Goal: Task Accomplishment & Management: Use online tool/utility

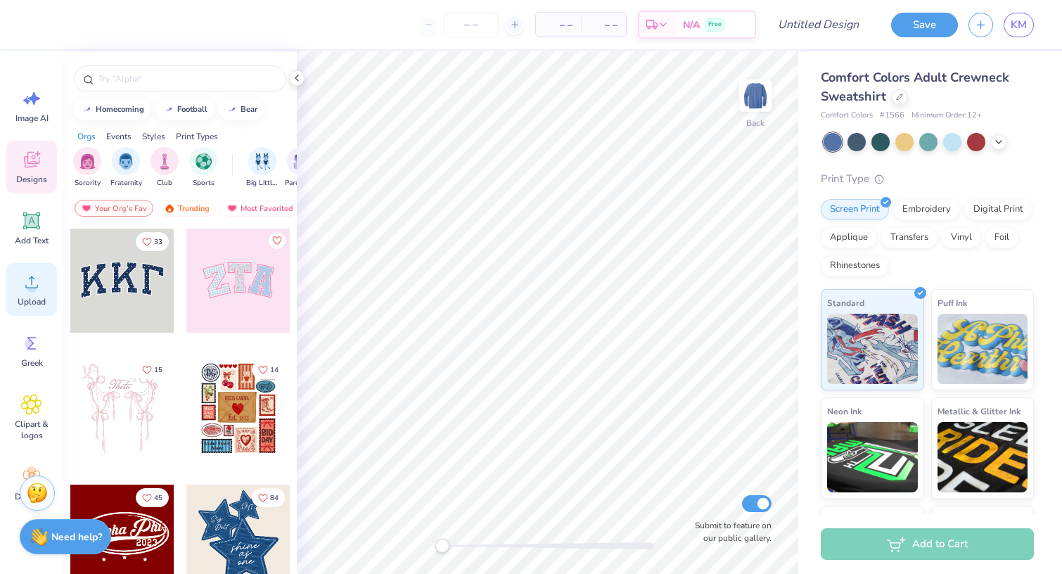
click at [37, 274] on icon at bounding box center [31, 282] width 21 height 21
click at [11, 286] on div "Upload" at bounding box center [31, 289] width 51 height 53
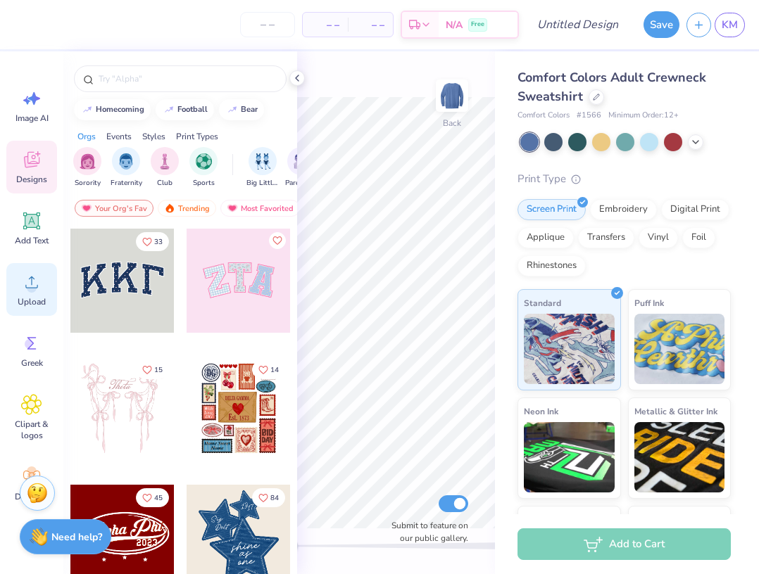
click at [46, 288] on div "Upload" at bounding box center [31, 289] width 51 height 53
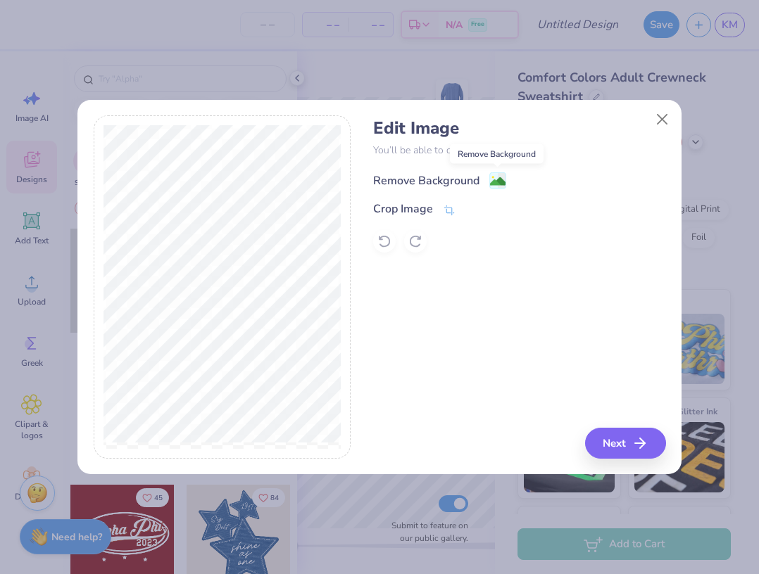
click at [502, 177] on image at bounding box center [497, 181] width 15 height 15
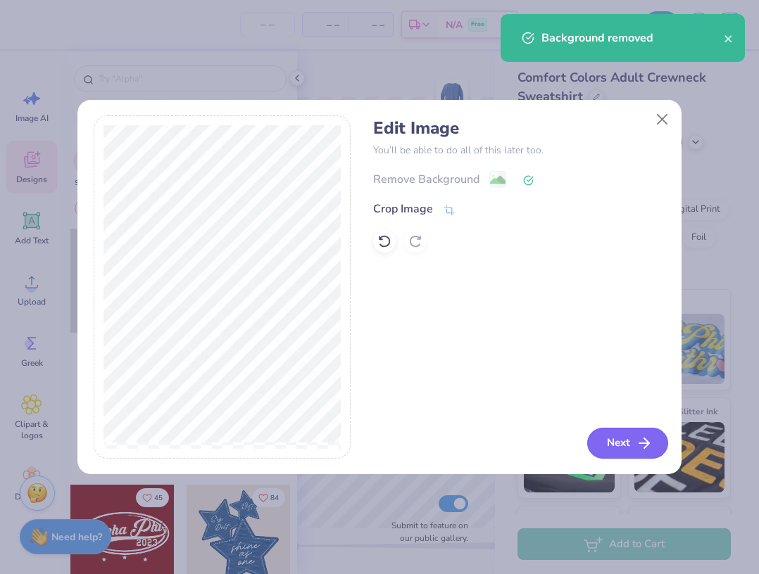
click at [631, 452] on button "Next" at bounding box center [627, 443] width 81 height 31
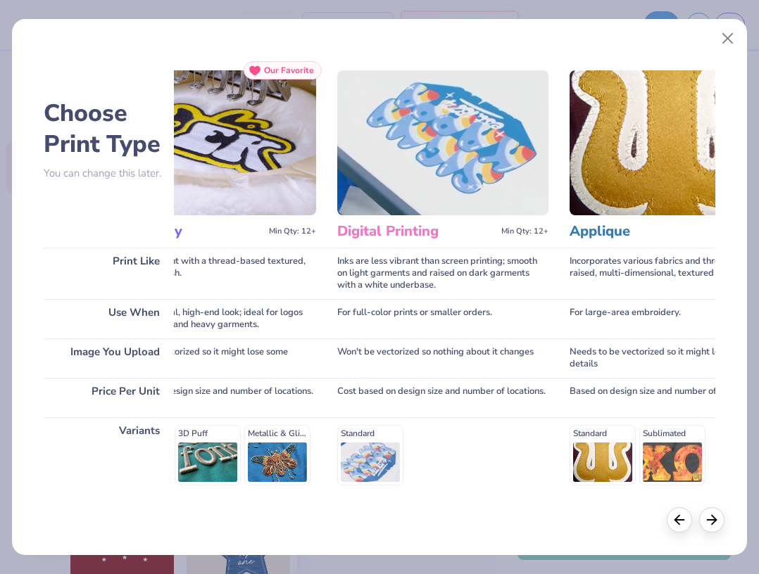
scroll to position [0, 274]
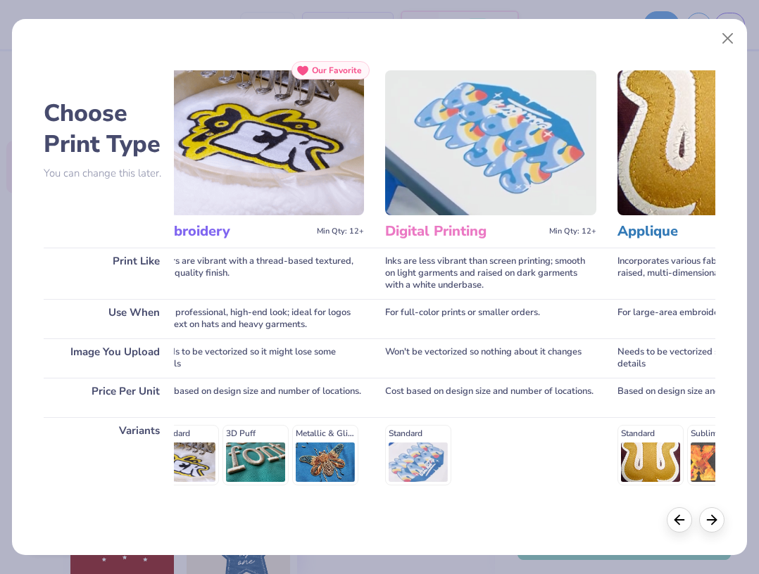
click at [270, 187] on img at bounding box center [258, 142] width 211 height 145
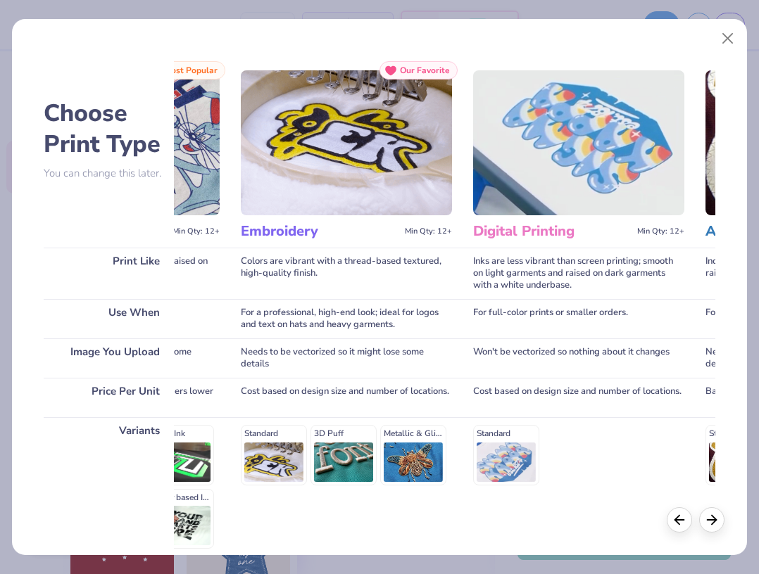
scroll to position [0, 117]
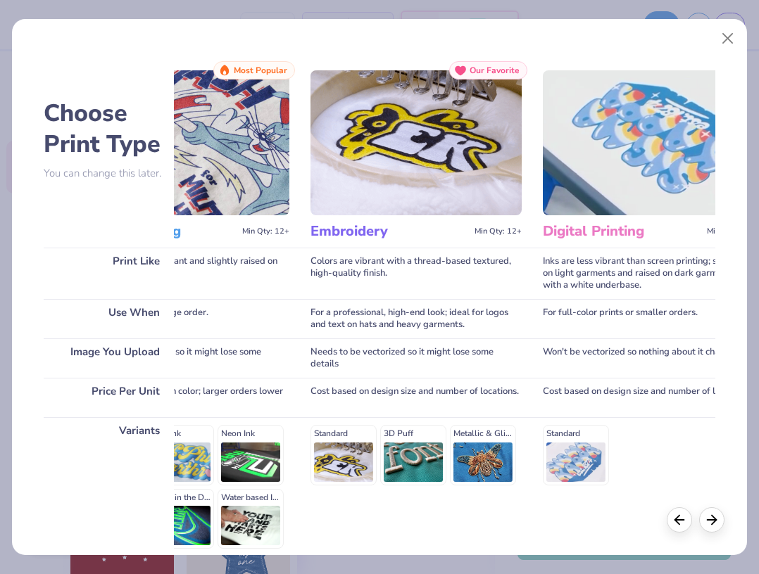
click at [356, 230] on h3 "Embroidery" at bounding box center [389, 231] width 158 height 18
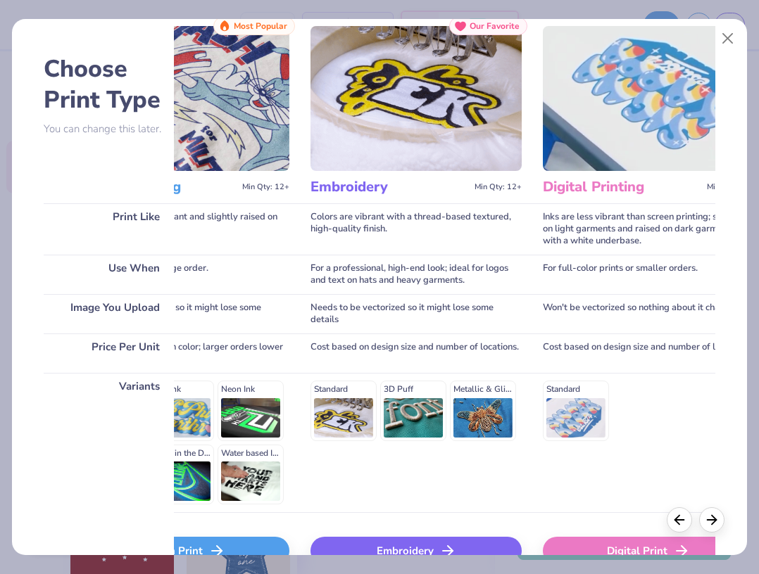
scroll to position [127, 0]
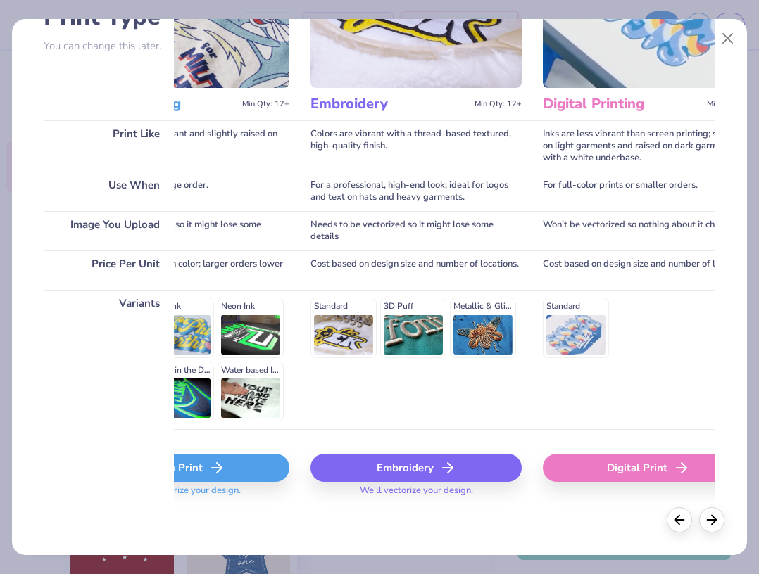
click at [424, 465] on div "Embroidery" at bounding box center [415, 468] width 211 height 28
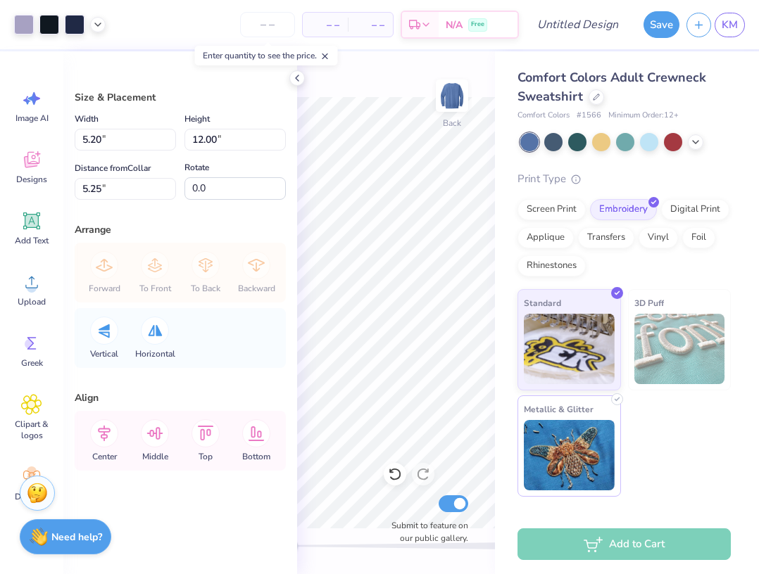
click at [553, 478] on div "Art colors – – Per Item – – Total Est. Delivery N/A Free Design Title Save KM I…" at bounding box center [379, 287] width 759 height 574
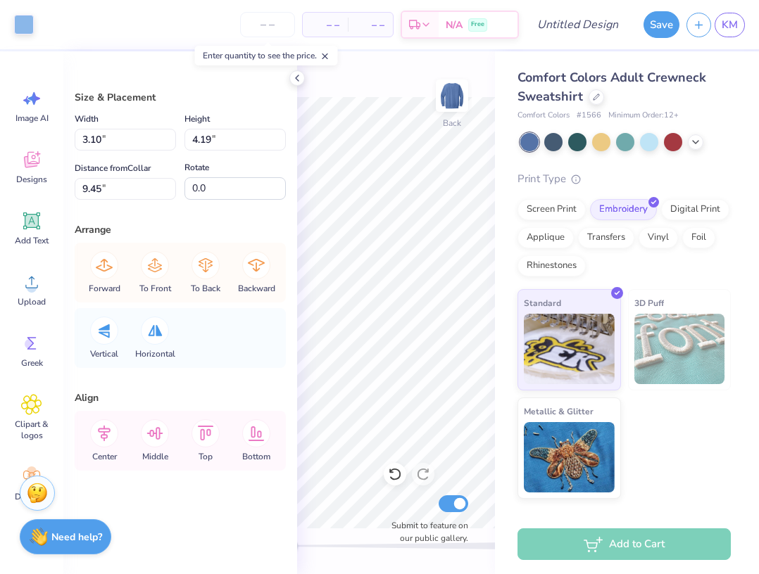
type input "0.31"
type input "0.63"
type input "11.80"
type input "3.10"
type input "4.19"
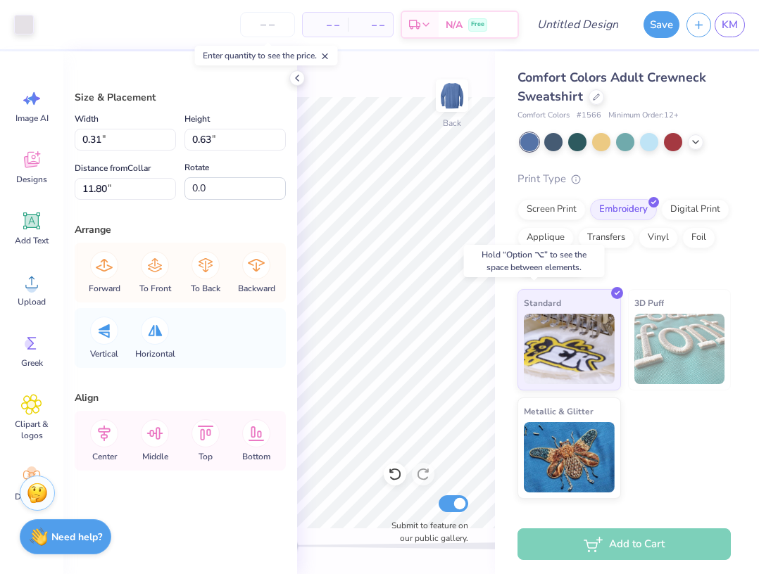
type input "2.42"
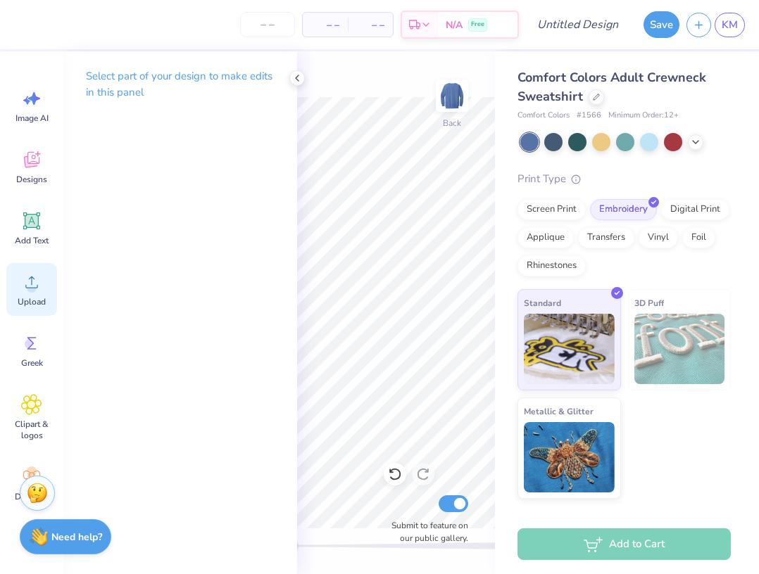
click at [29, 286] on circle at bounding box center [32, 288] width 10 height 10
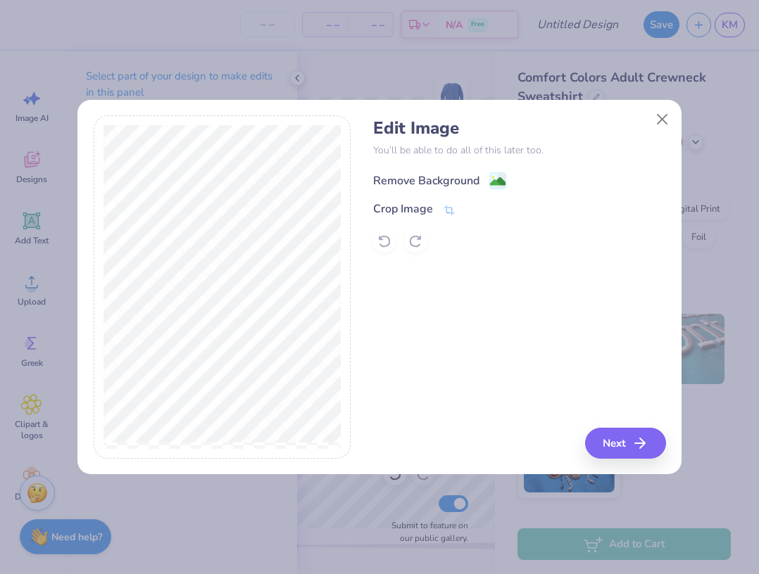
click at [460, 180] on div "Remove Background" at bounding box center [426, 180] width 106 height 17
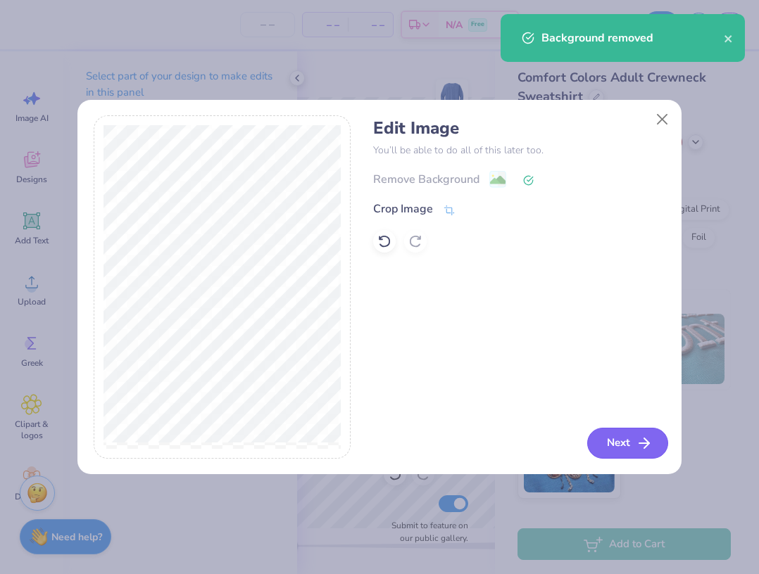
click at [635, 439] on icon "button" at bounding box center [643, 443] width 17 height 17
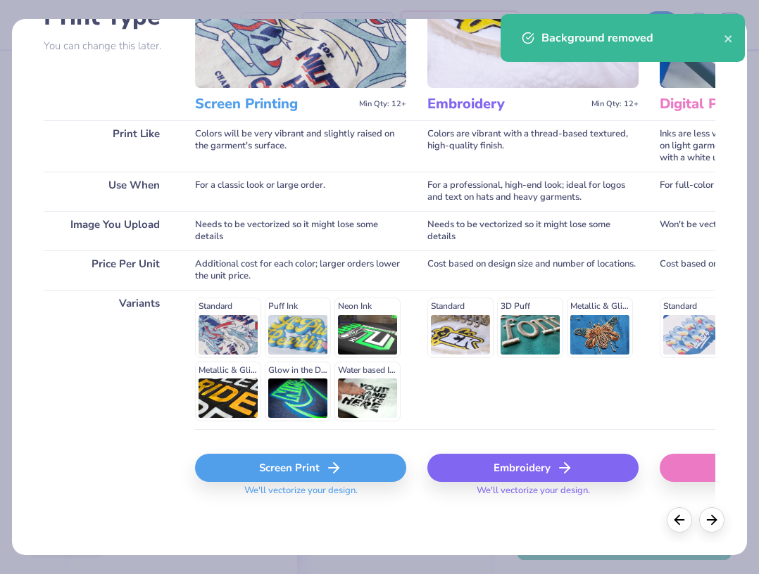
click at [519, 469] on div "Embroidery" at bounding box center [532, 468] width 211 height 28
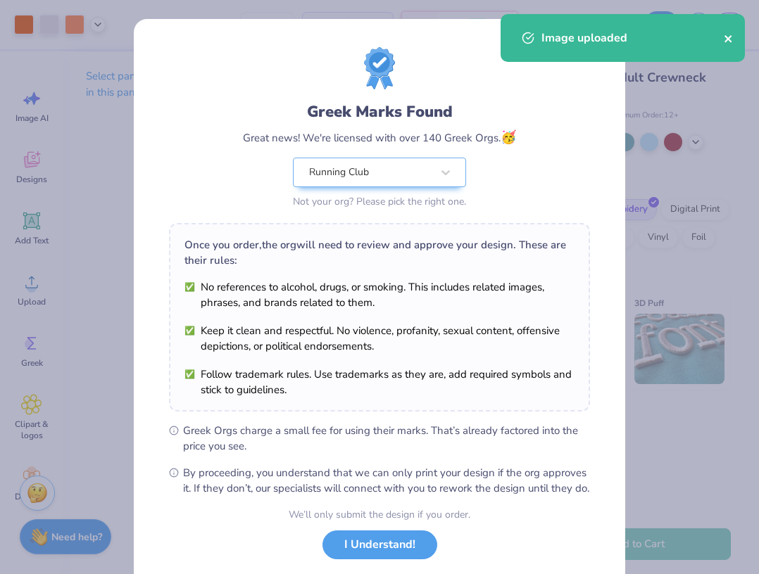
click at [728, 36] on icon "close" at bounding box center [728, 38] width 10 height 11
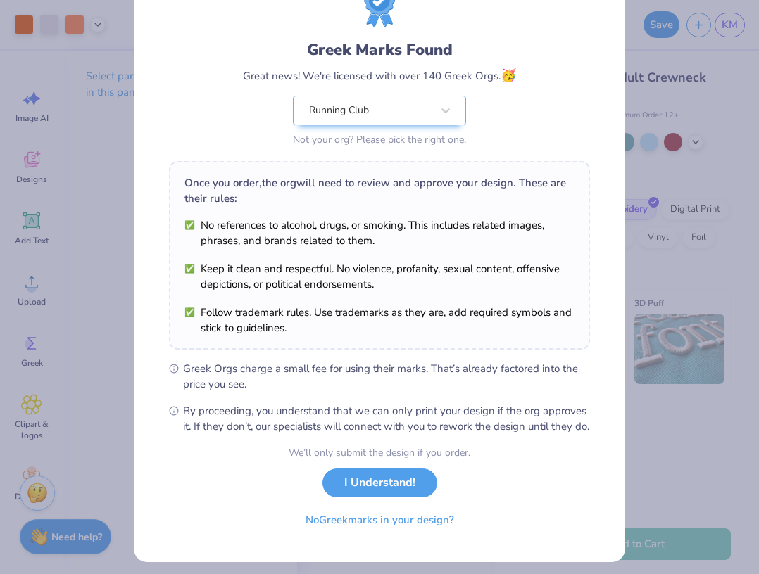
scroll to position [84, 0]
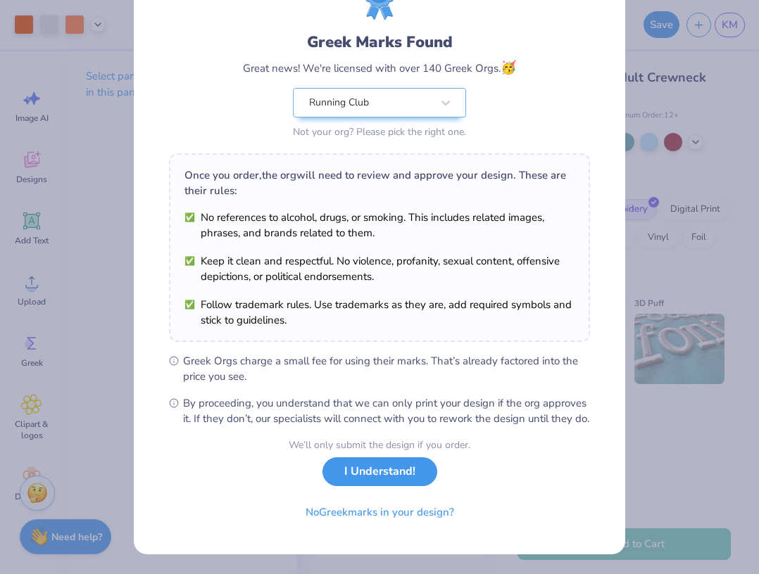
click at [392, 475] on button "I Understand!" at bounding box center [379, 471] width 115 height 29
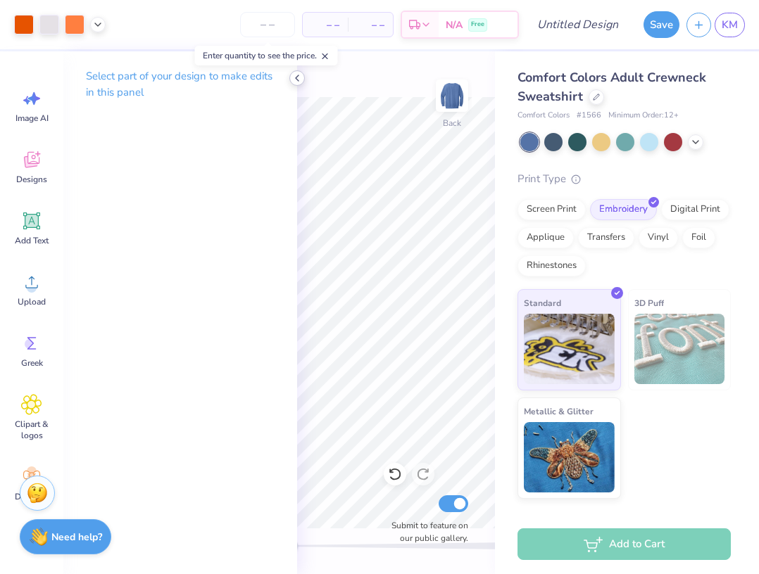
click at [298, 74] on icon at bounding box center [296, 77] width 11 height 11
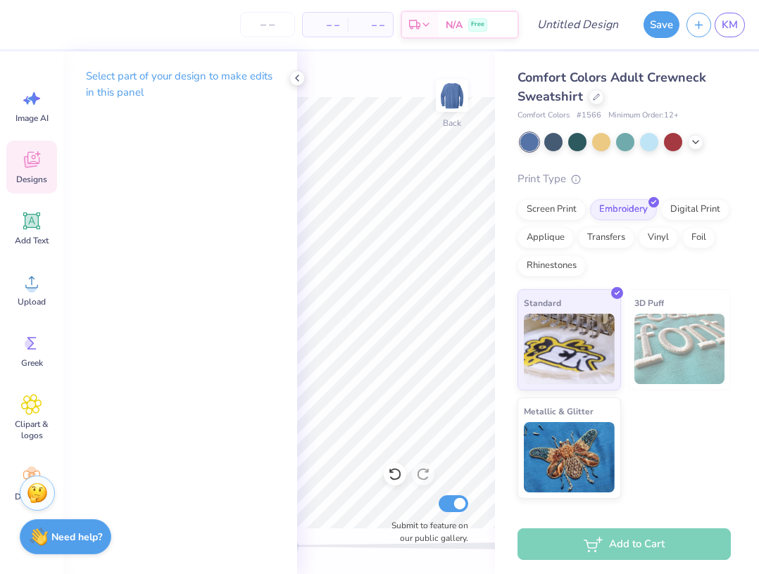
click at [42, 157] on icon at bounding box center [31, 159] width 21 height 21
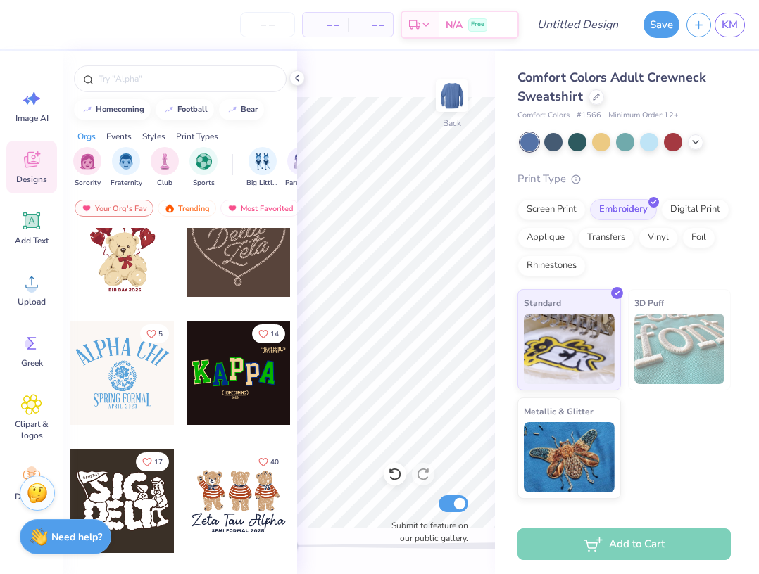
scroll to position [500, 0]
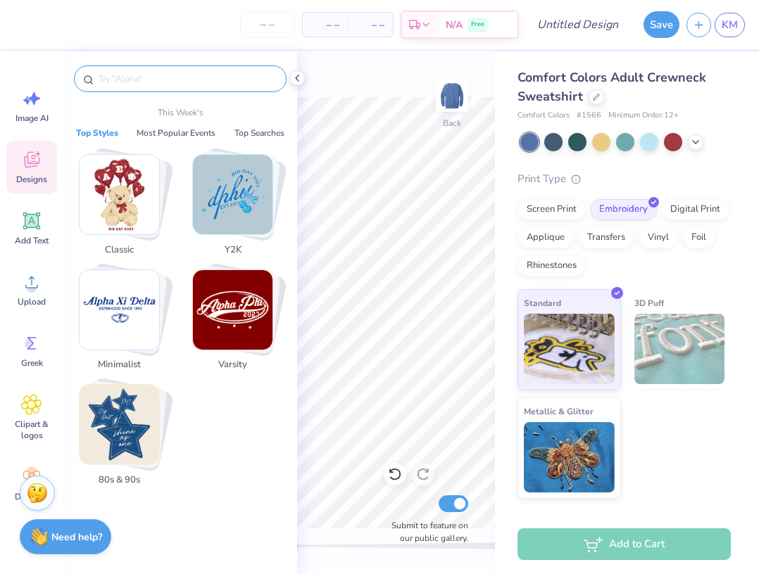
click at [135, 72] on input "text" at bounding box center [187, 79] width 180 height 14
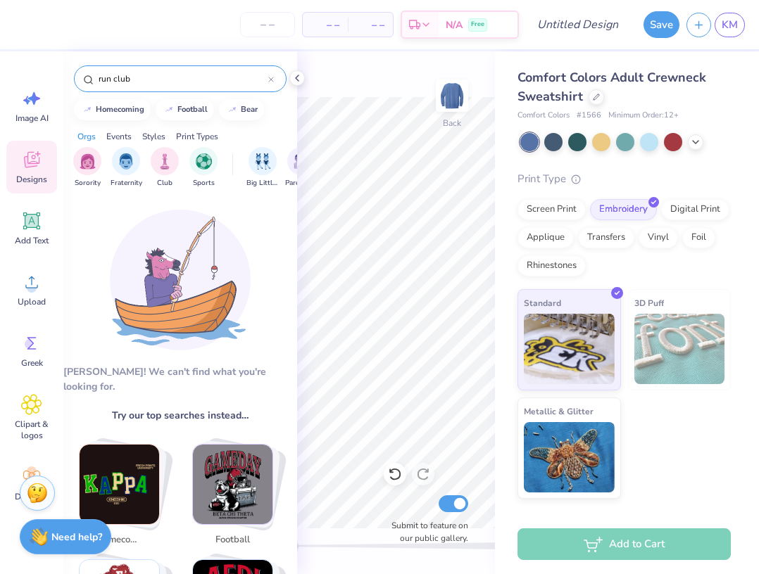
type input "run club"
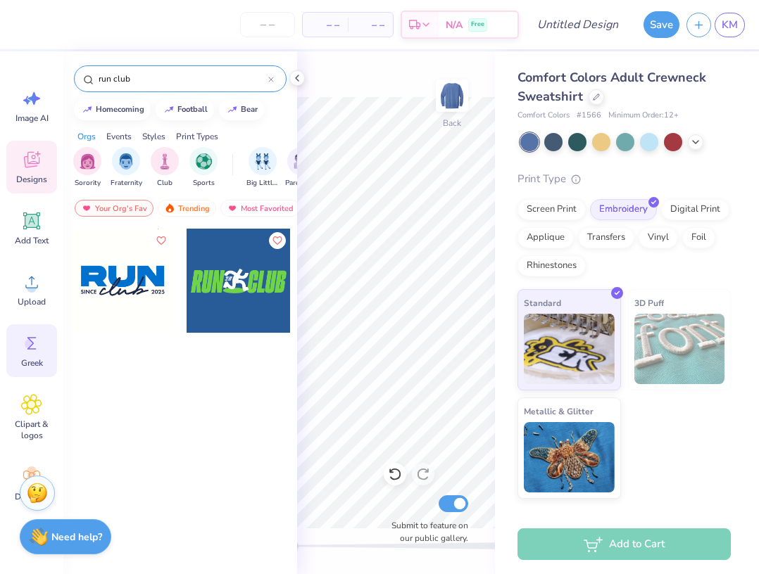
scroll to position [42, 0]
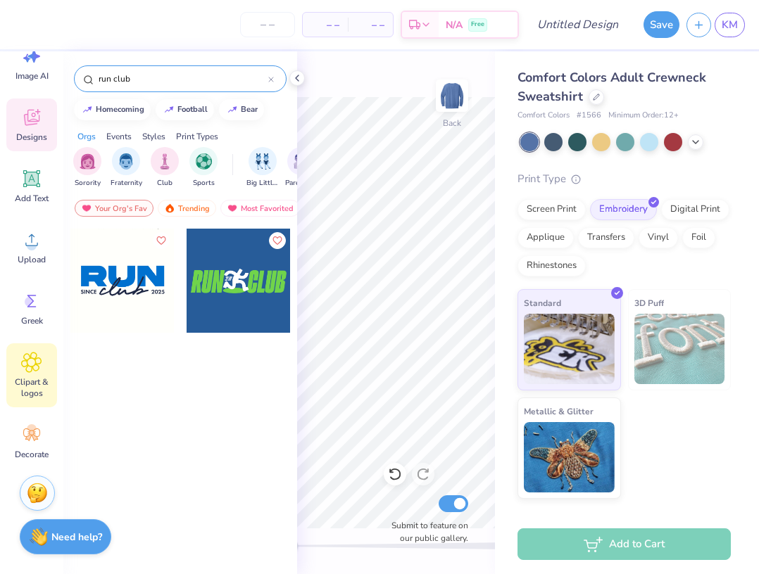
click at [35, 372] on icon at bounding box center [31, 362] width 20 height 21
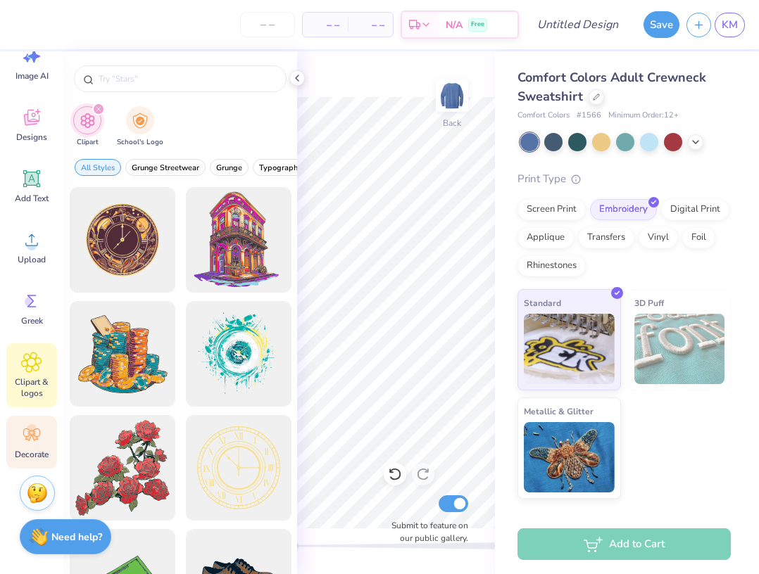
click at [30, 441] on icon at bounding box center [31, 434] width 21 height 21
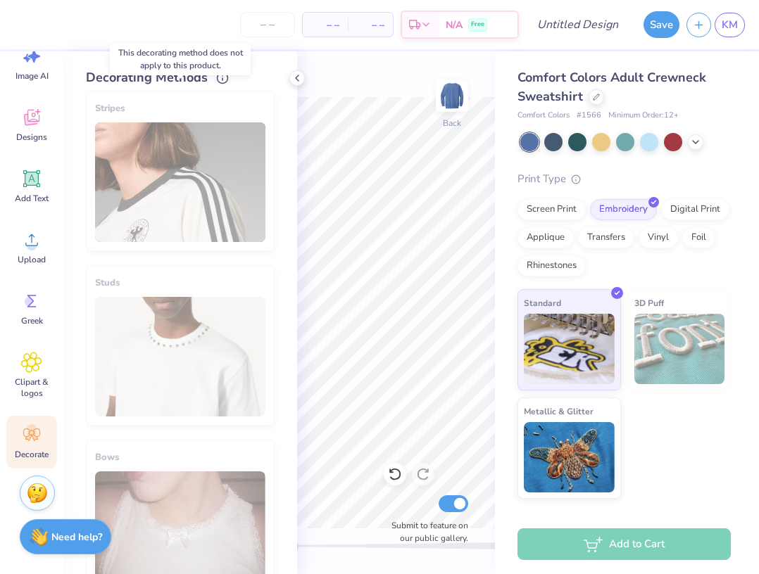
scroll to position [563, 0]
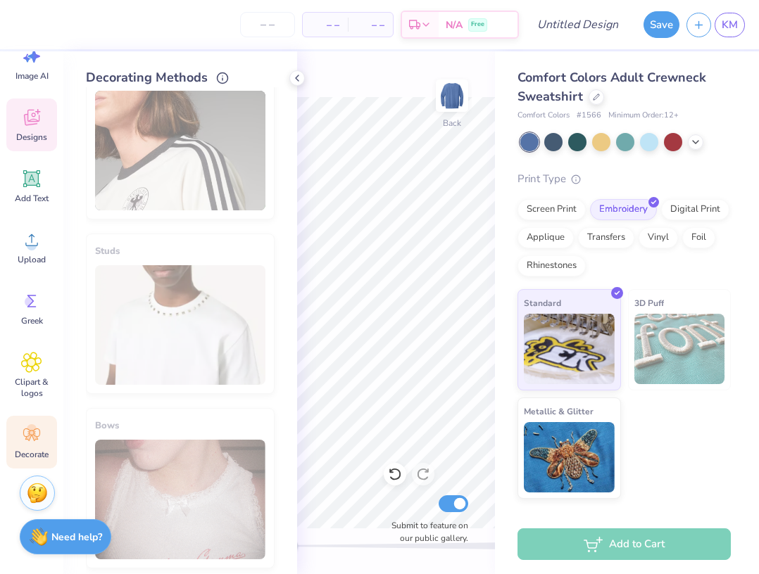
click at [39, 121] on icon at bounding box center [31, 117] width 21 height 21
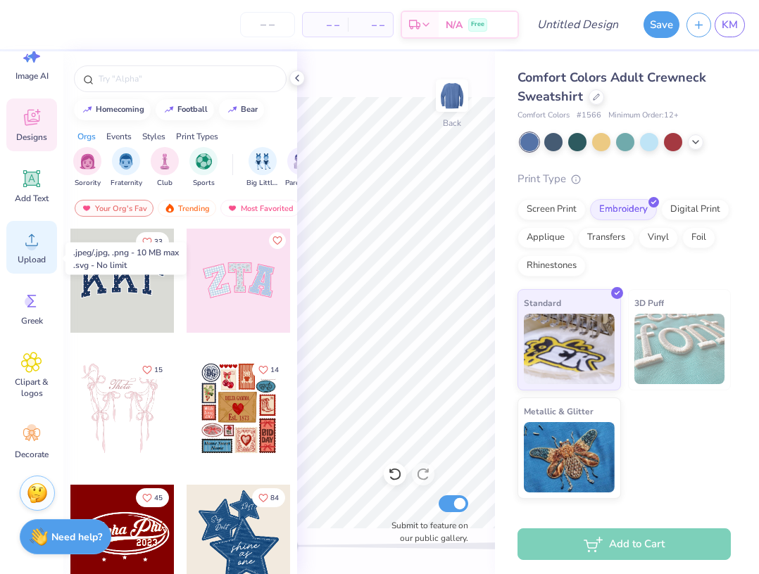
scroll to position [0, 0]
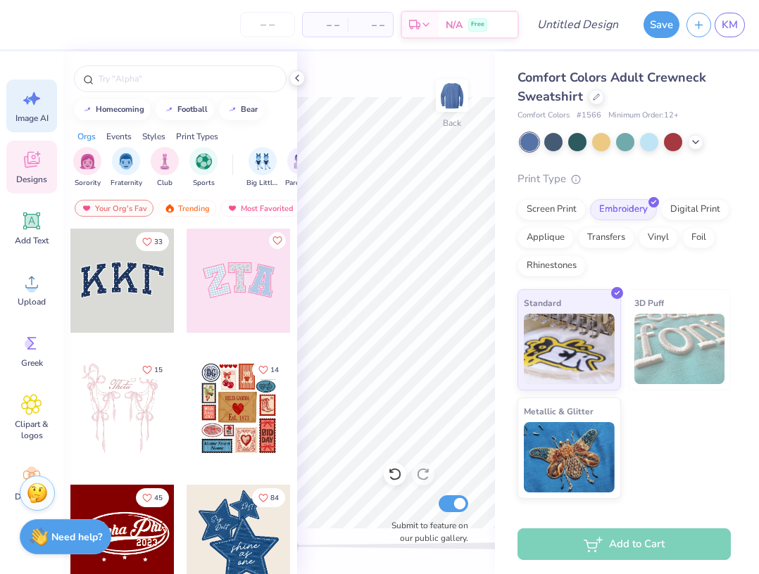
click at [39, 112] on div "Image AI" at bounding box center [31, 106] width 51 height 53
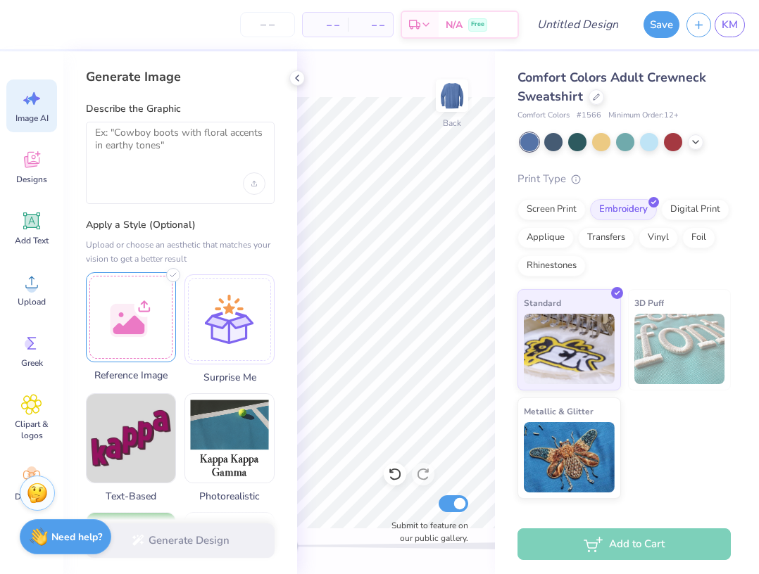
click at [144, 317] on div at bounding box center [131, 317] width 90 height 90
click at [111, 341] on div at bounding box center [131, 317] width 90 height 90
click at [128, 334] on div at bounding box center [131, 317] width 90 height 90
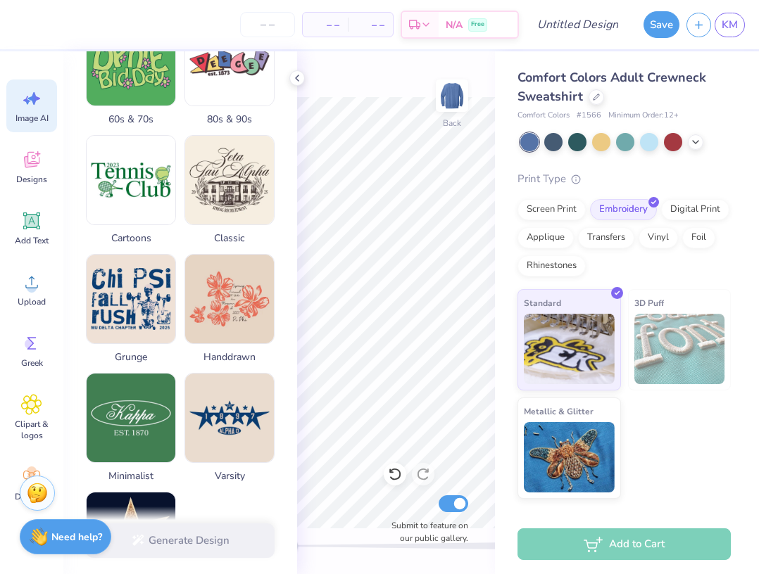
scroll to position [640, 0]
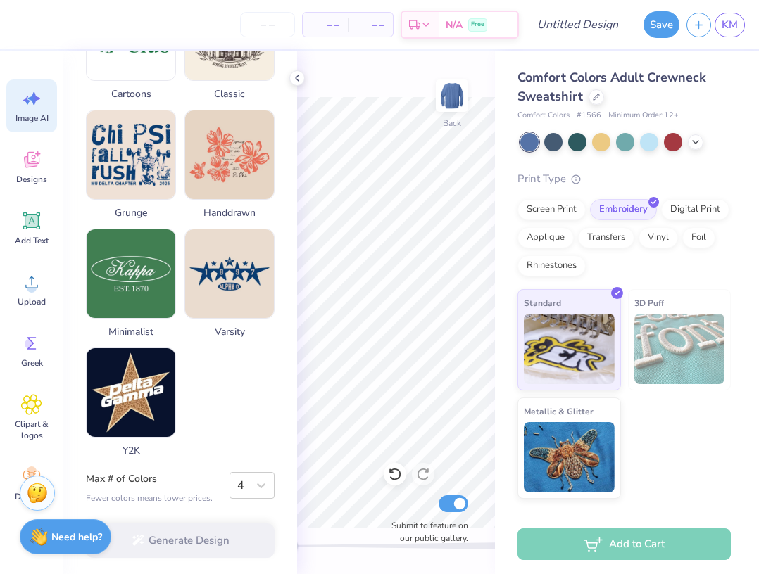
click at [221, 533] on div "Generate Design" at bounding box center [180, 541] width 234 height 68
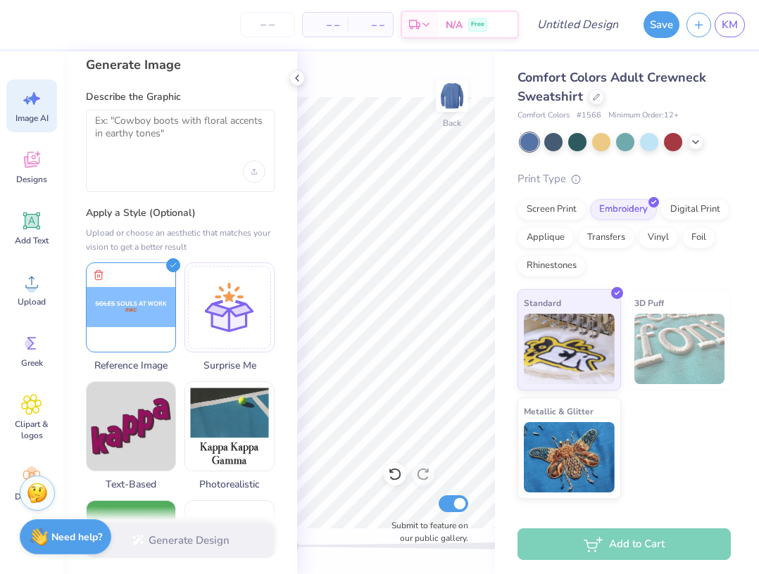
scroll to position [0, 0]
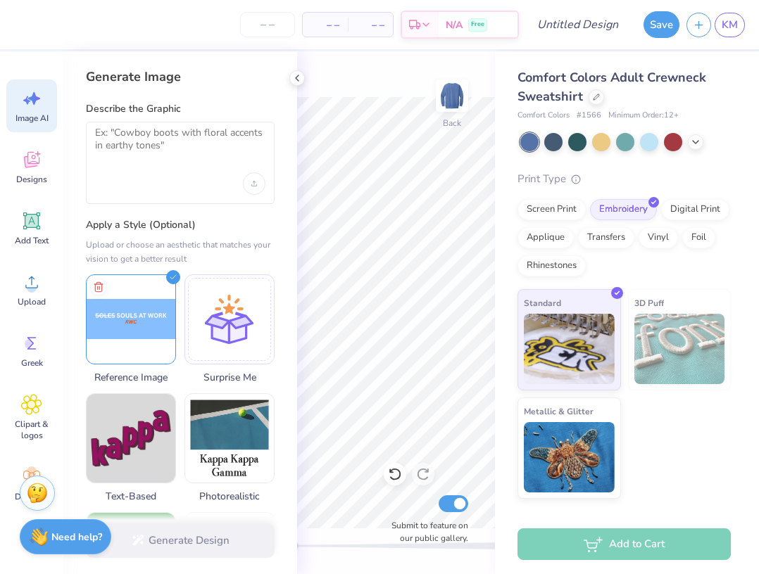
click at [182, 110] on label "Describe the Graphic" at bounding box center [180, 109] width 189 height 14
click at [182, 138] on textarea at bounding box center [180, 144] width 170 height 35
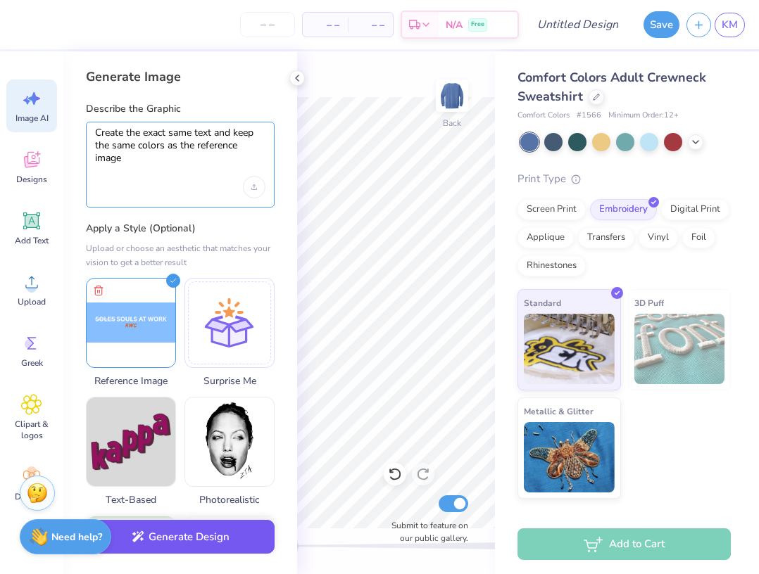
type textarea "Create the exact same text and keep the same colors as the reference image"
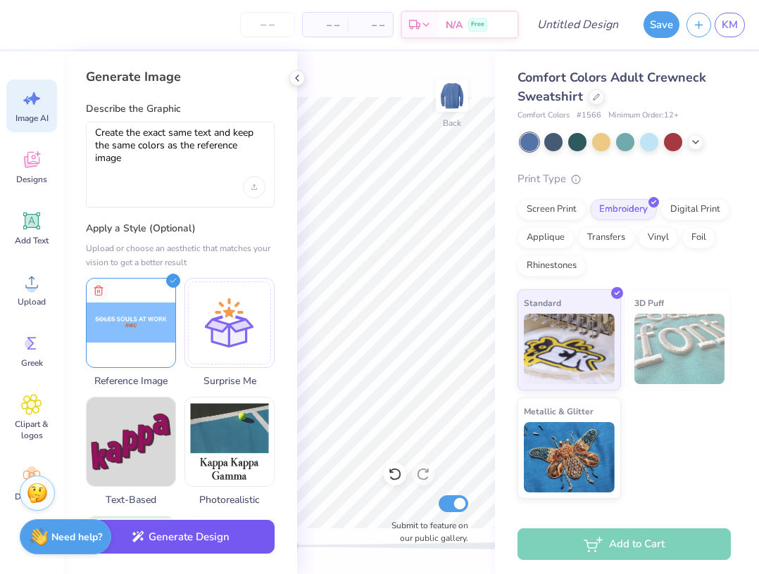
click at [201, 535] on button "Generate Design" at bounding box center [180, 537] width 189 height 34
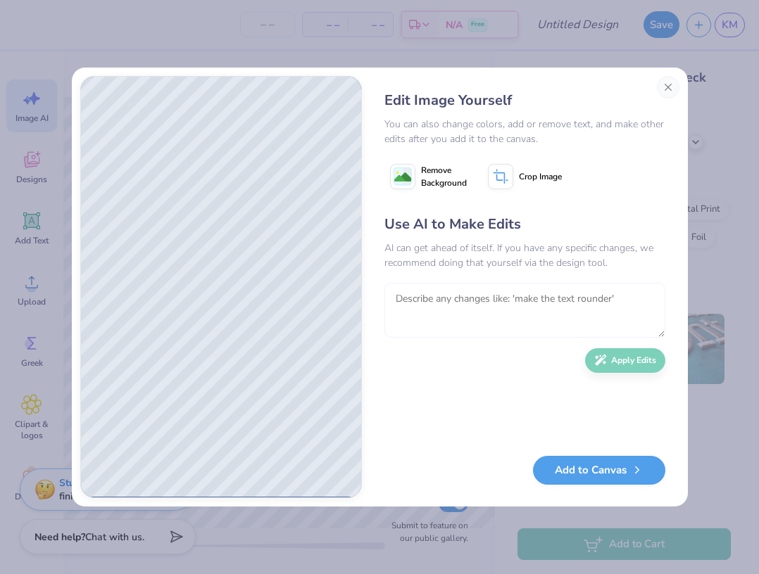
click at [485, 323] on textarea at bounding box center [524, 310] width 281 height 55
type textarea "Completley strike through "Soles""
click at [615, 357] on button "Apply Edits" at bounding box center [625, 357] width 80 height 25
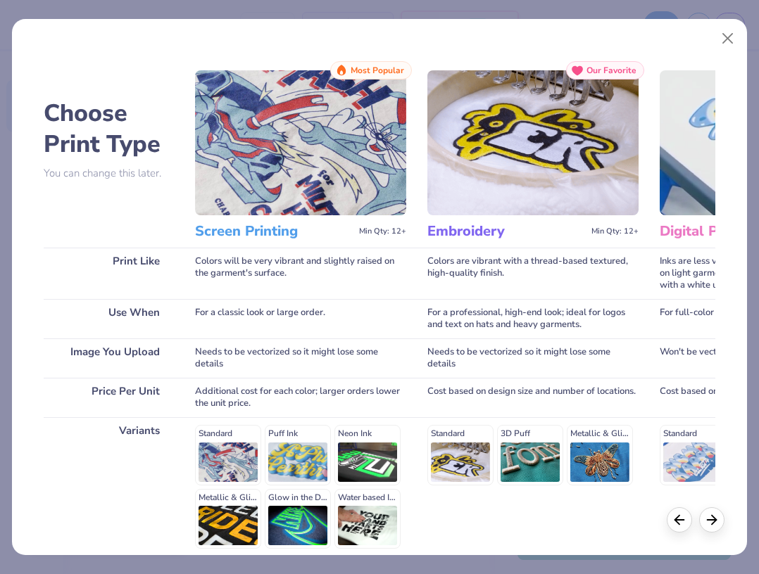
scroll to position [127, 0]
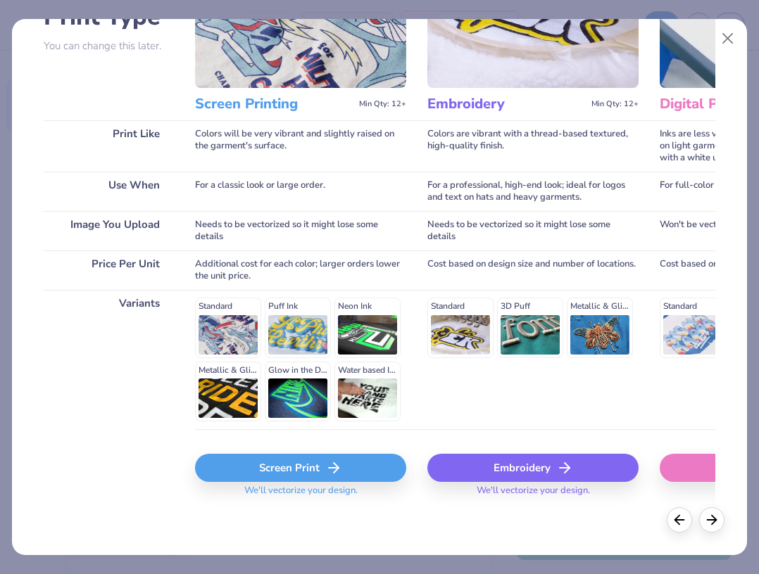
click at [517, 463] on div "Embroidery" at bounding box center [532, 468] width 211 height 28
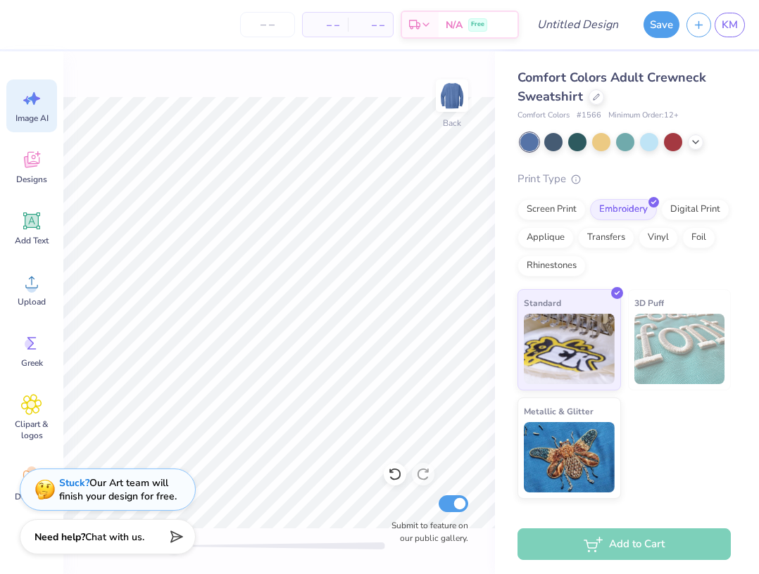
scroll to position [0, 0]
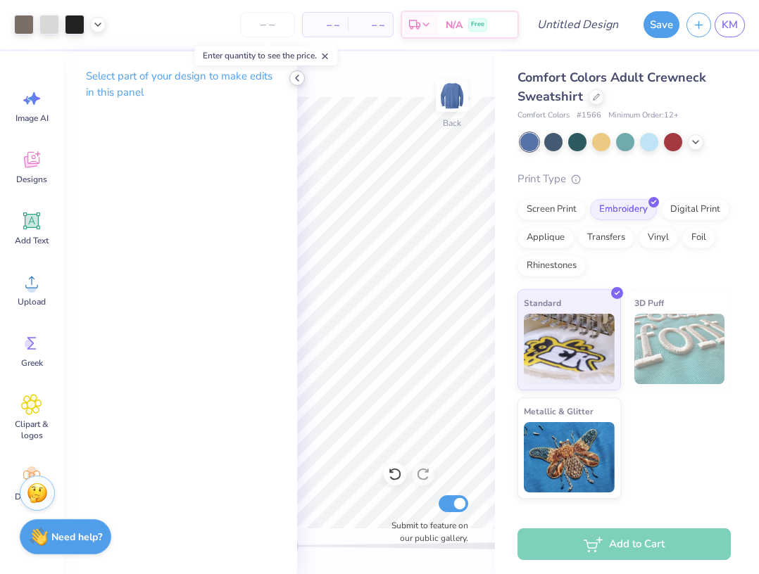
click at [295, 78] on icon at bounding box center [296, 77] width 11 height 11
click at [294, 73] on icon at bounding box center [296, 77] width 11 height 11
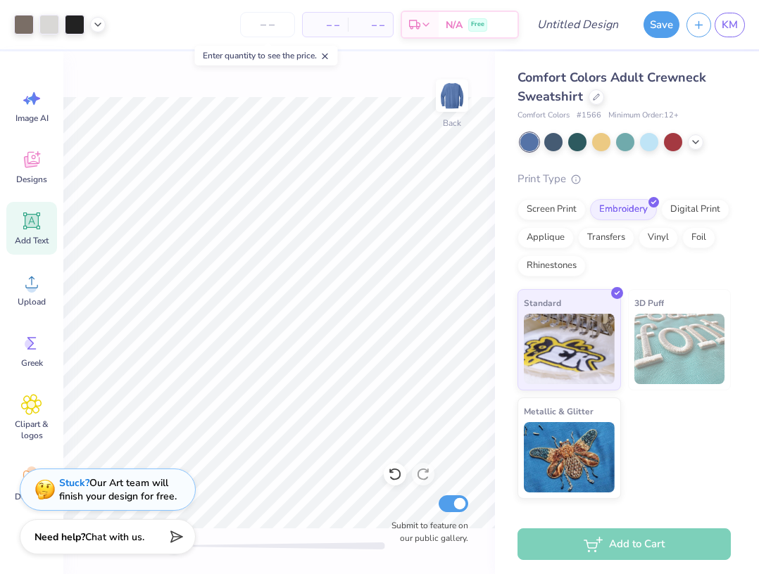
click at [29, 222] on icon at bounding box center [31, 220] width 17 height 17
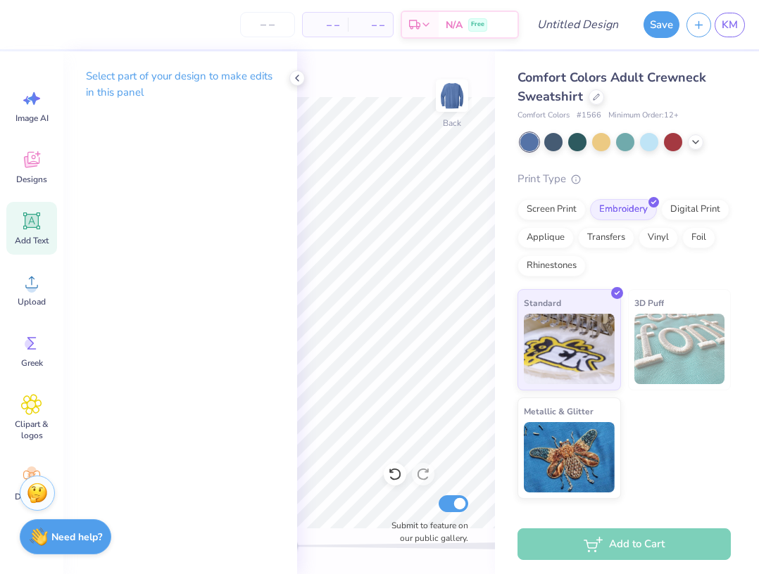
click at [34, 221] on icon at bounding box center [31, 221] width 13 height 13
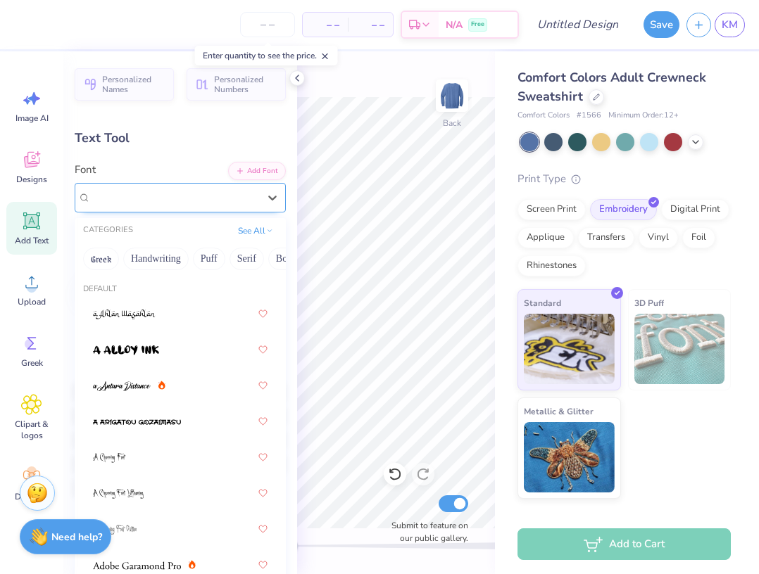
click at [159, 189] on div "Super Dream" at bounding box center [174, 197] width 170 height 22
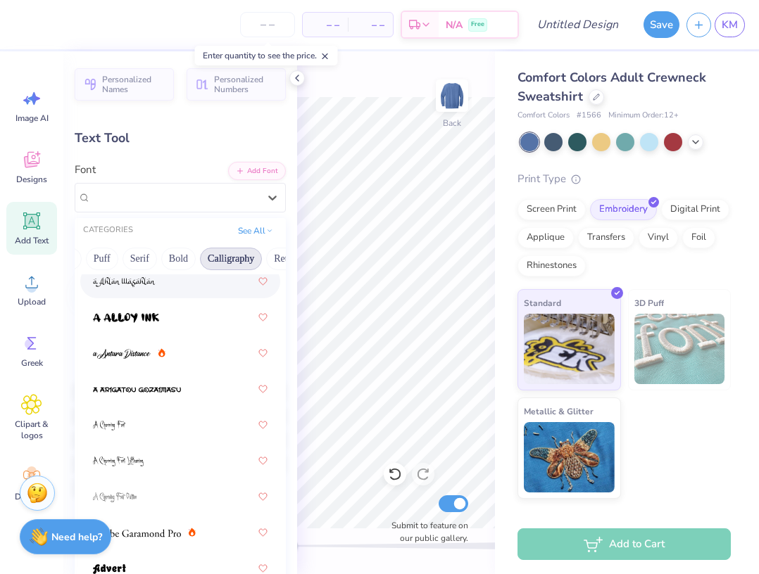
scroll to position [0, 122]
click at [158, 257] on button "Bold" at bounding box center [163, 259] width 34 height 23
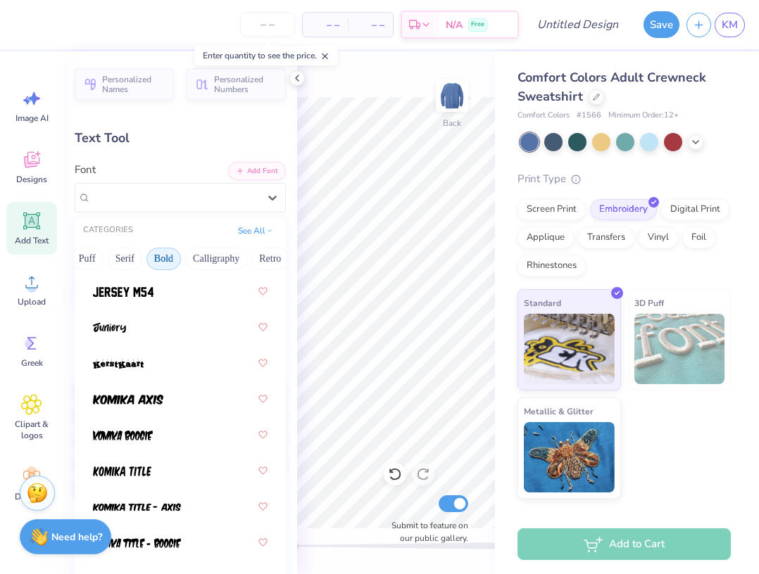
scroll to position [1168, 0]
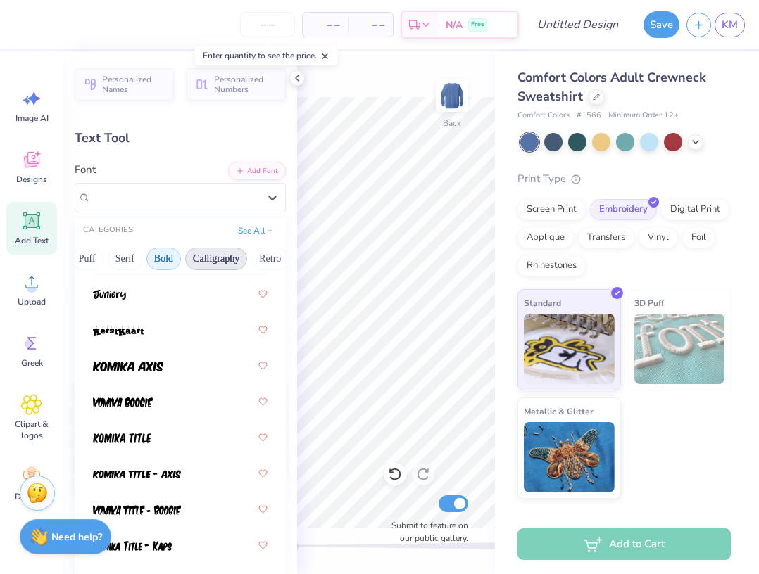
click at [205, 261] on button "Calligraphy" at bounding box center [216, 259] width 62 height 23
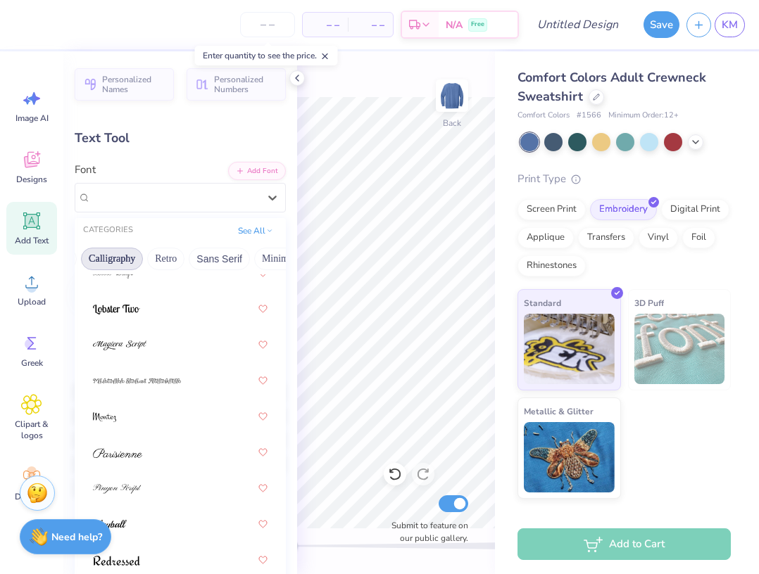
scroll to position [0, 277]
click at [126, 253] on button "Retro" at bounding box center [114, 259] width 37 height 23
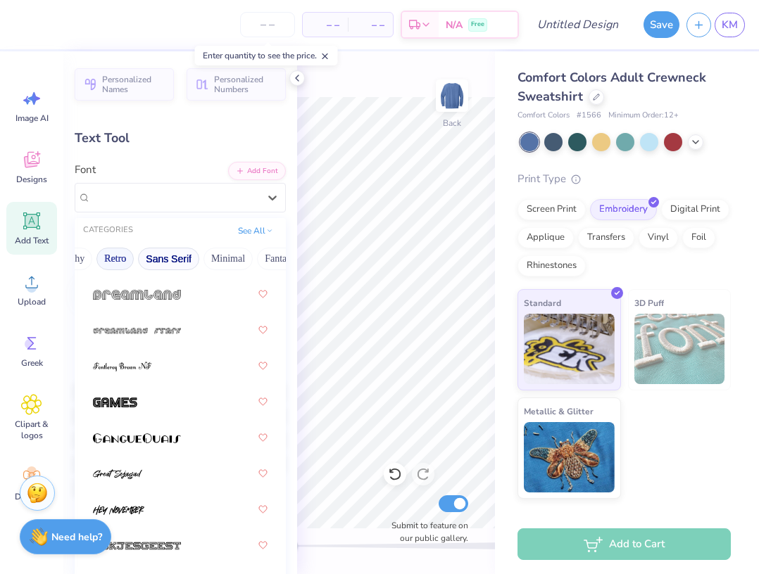
click at [157, 253] on button "Sans Serif" at bounding box center [168, 259] width 61 height 23
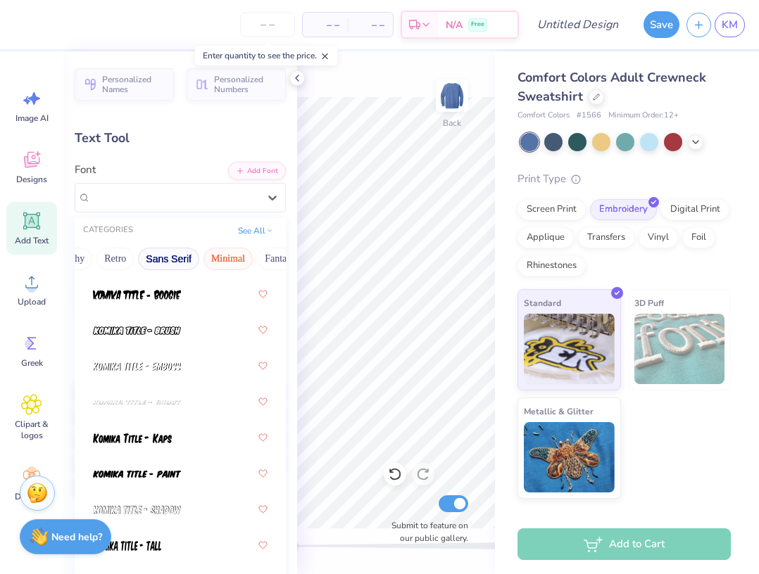
click at [205, 253] on button "Minimal" at bounding box center [227, 259] width 49 height 23
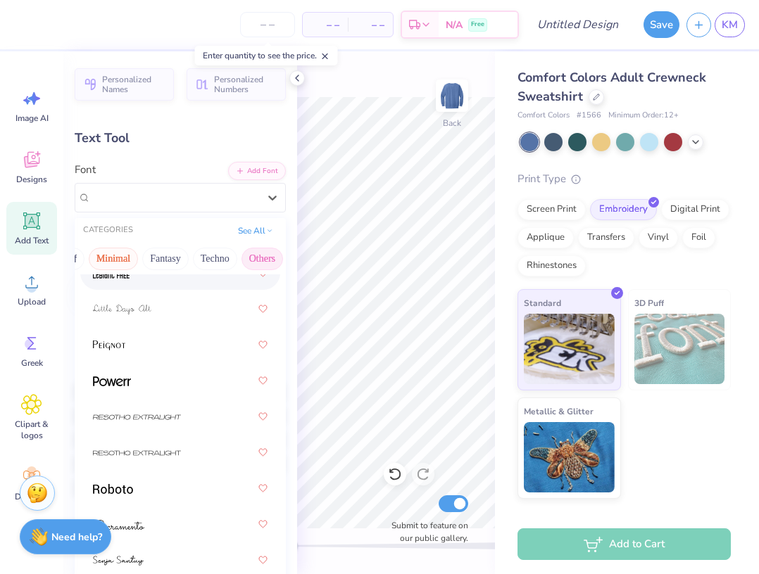
scroll to position [0, 0]
click at [146, 250] on button "Handwriting" at bounding box center [155, 259] width 65 height 23
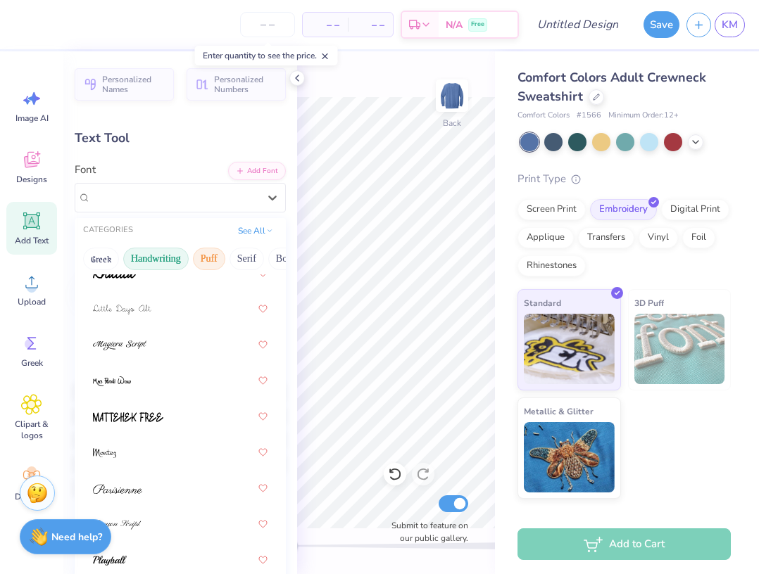
click at [198, 253] on button "Puff" at bounding box center [209, 259] width 32 height 23
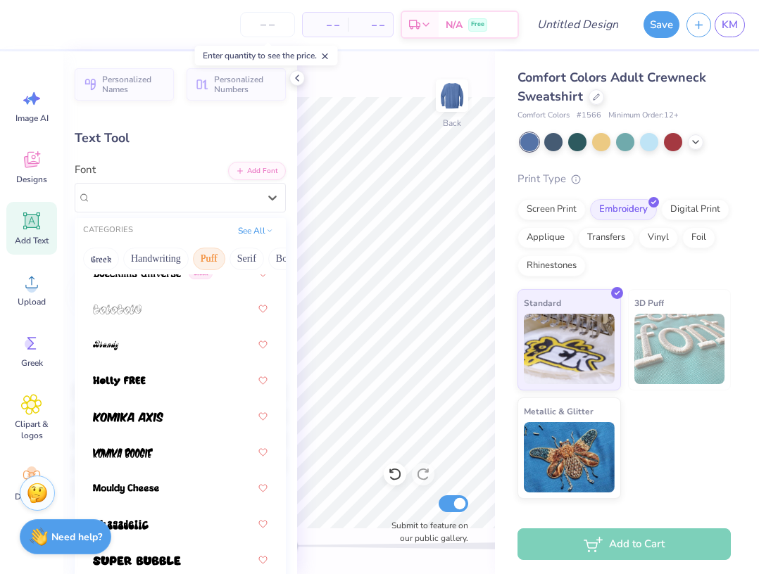
scroll to position [0, 5]
click at [255, 260] on button "Serif" at bounding box center [241, 259] width 34 height 23
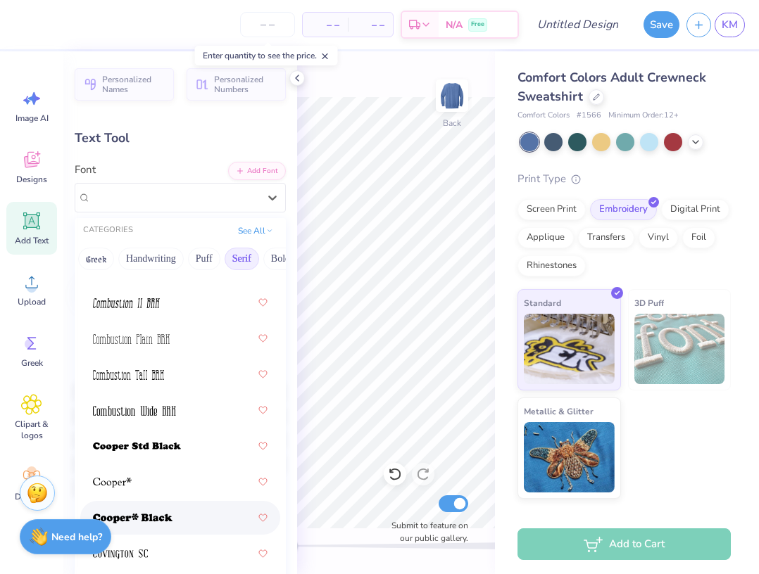
scroll to position [707, 0]
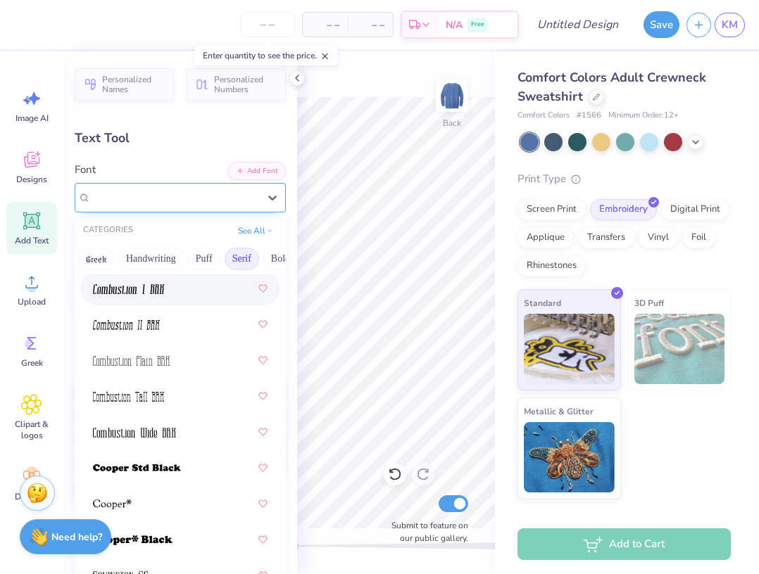
click at [196, 204] on div "Super Dream" at bounding box center [174, 197] width 167 height 16
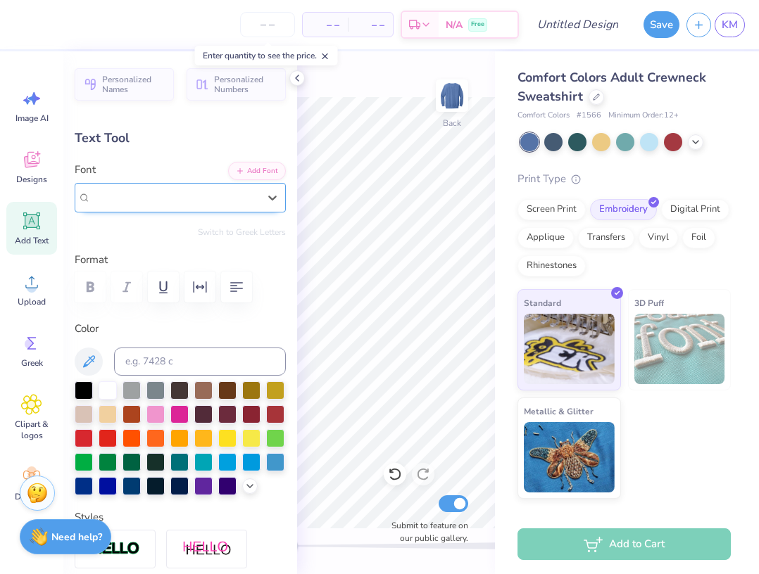
type input "S"
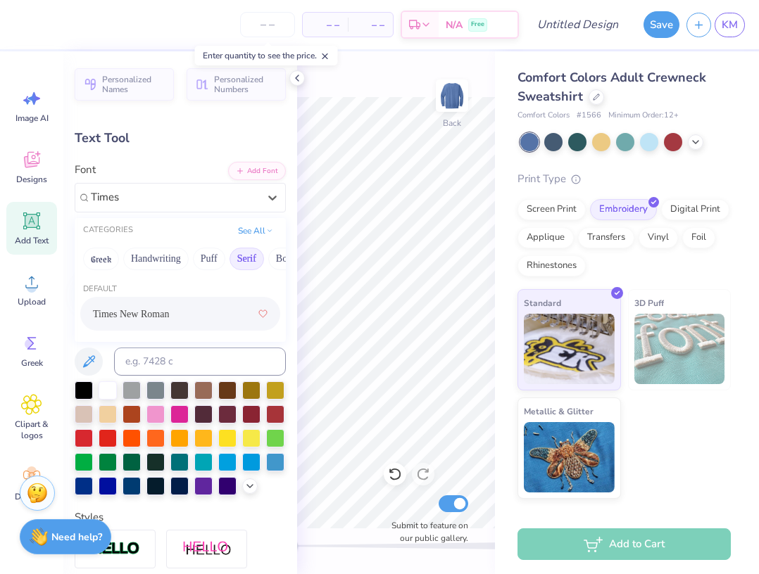
click at [179, 312] on div "Times New Roman" at bounding box center [180, 313] width 175 height 25
type input "Times"
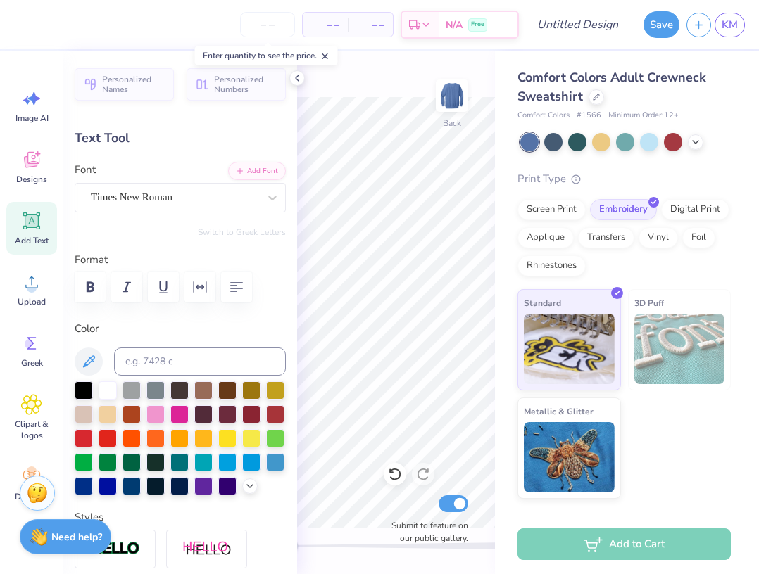
scroll to position [1, 1]
type textarea "SOLES SOULS AT WORK"
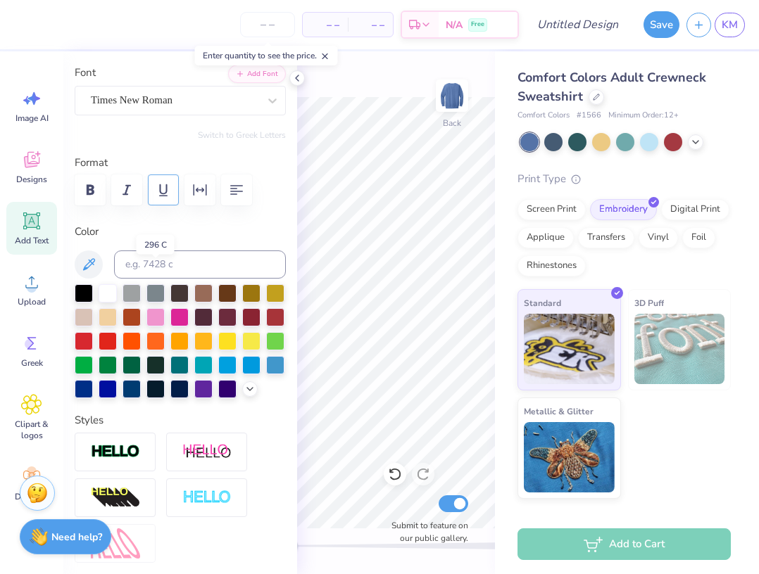
scroll to position [0, 0]
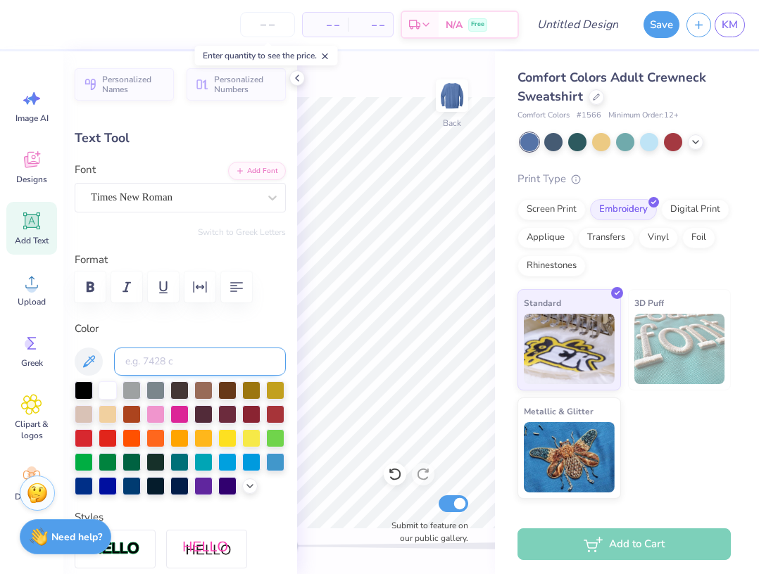
click at [158, 355] on input at bounding box center [200, 362] width 172 height 28
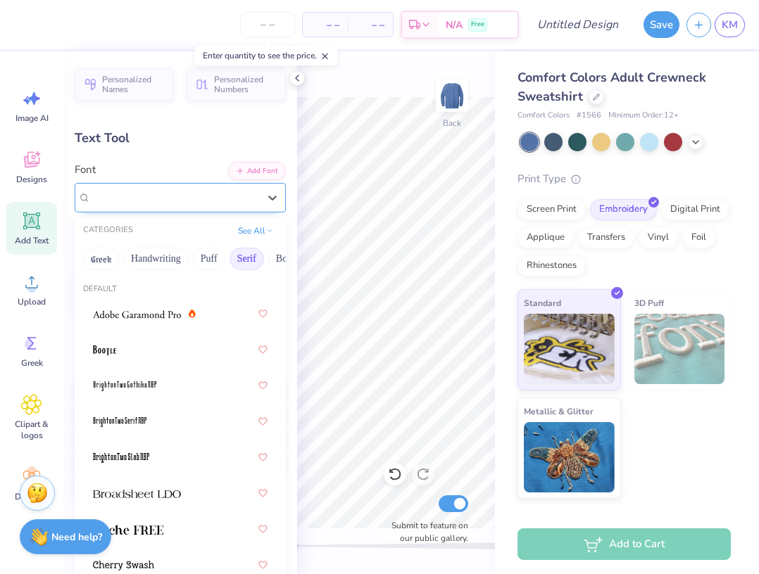
drag, startPoint x: 184, startPoint y: 196, endPoint x: 89, endPoint y: 195, distance: 95.0
click at [89, 195] on div "Times New Roman" at bounding box center [174, 197] width 170 height 22
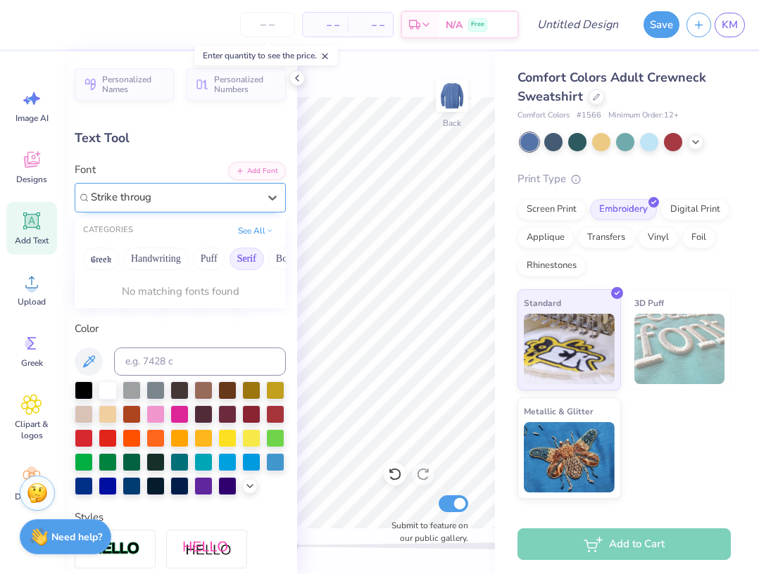
type input "Strike throug"
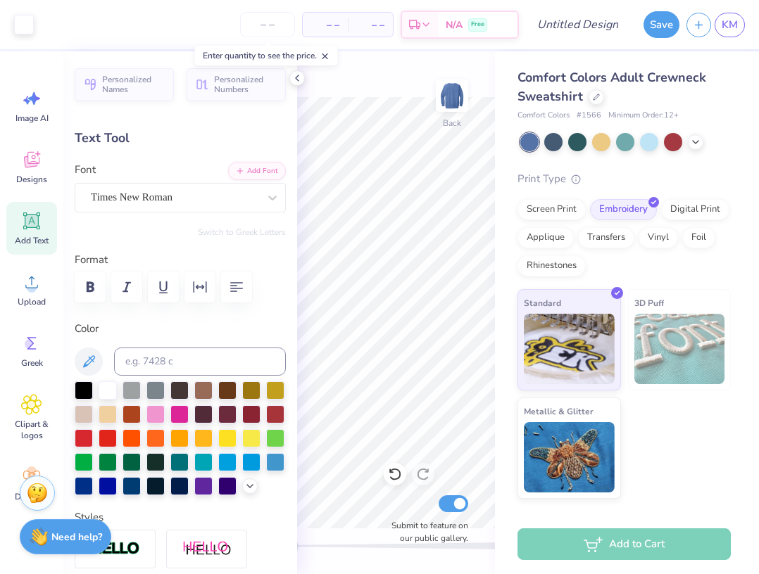
type input "11.14"
type input "7.55"
type input "7.49"
type textarea "SOLES SOULS AT WORK"
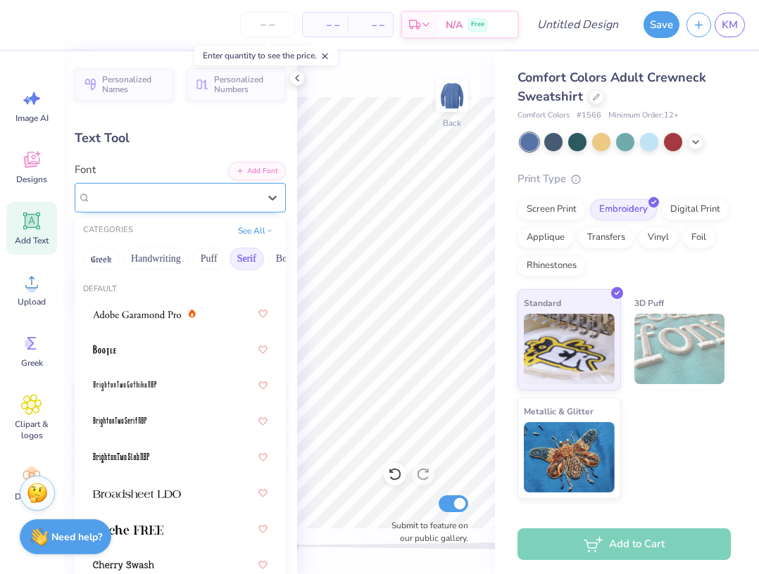
click at [253, 193] on div "Times New Roman" at bounding box center [174, 197] width 170 height 22
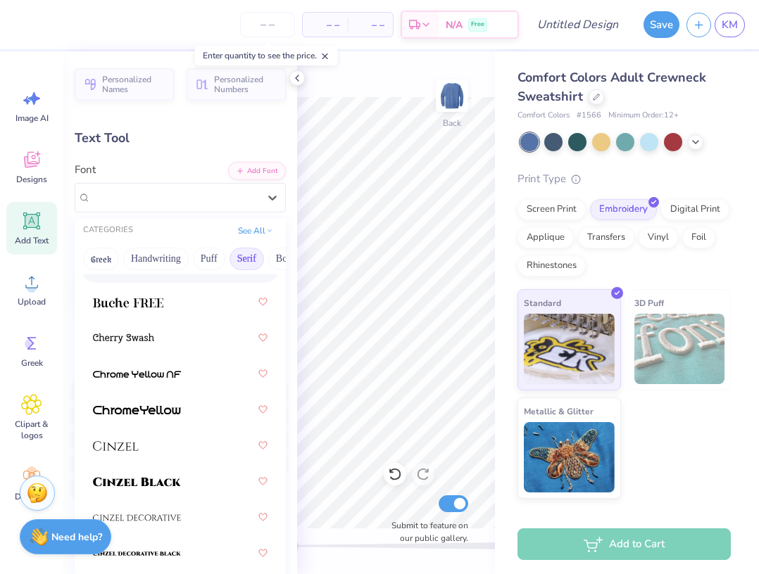
scroll to position [269, 0]
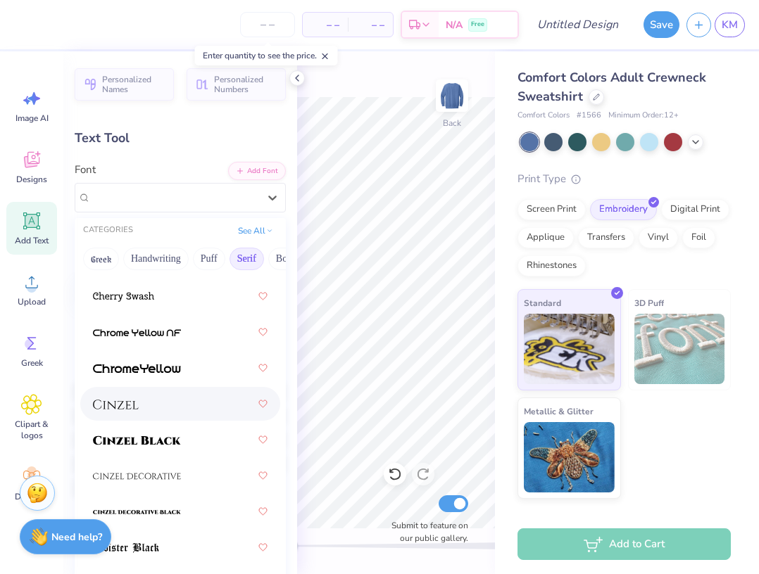
click at [172, 401] on div at bounding box center [180, 403] width 175 height 25
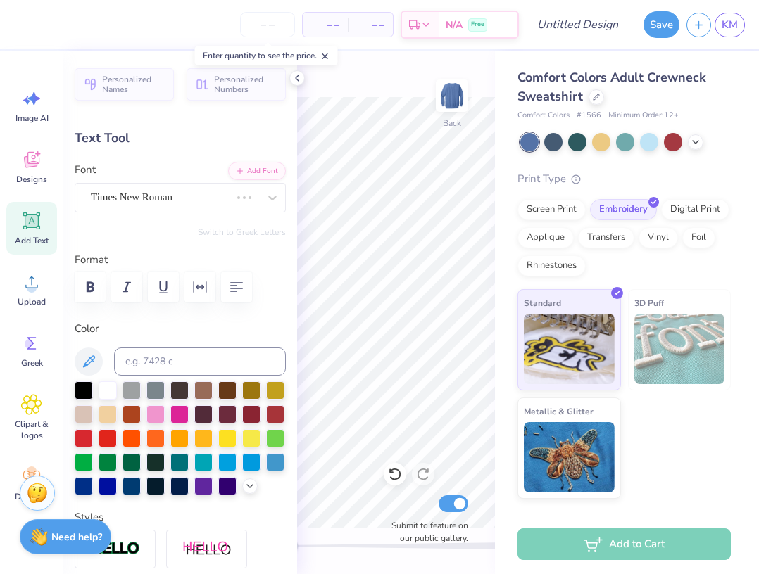
scroll to position [3, 1]
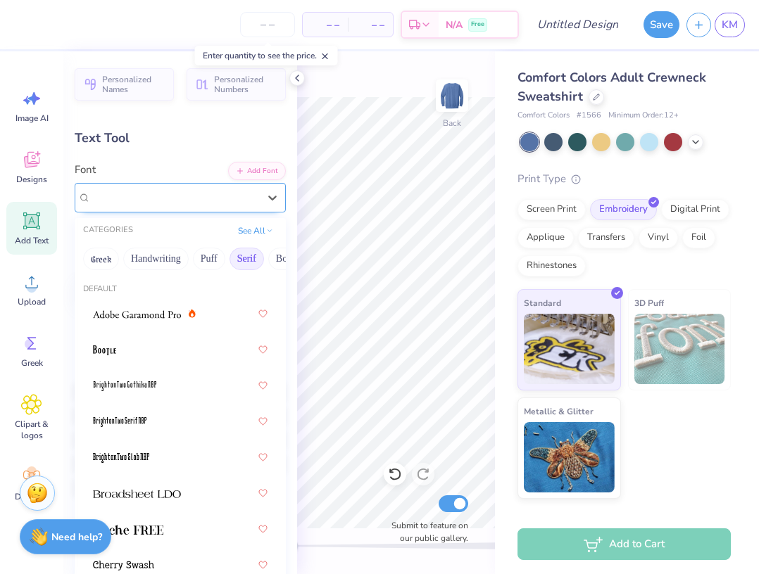
click at [209, 195] on div at bounding box center [174, 197] width 170 height 22
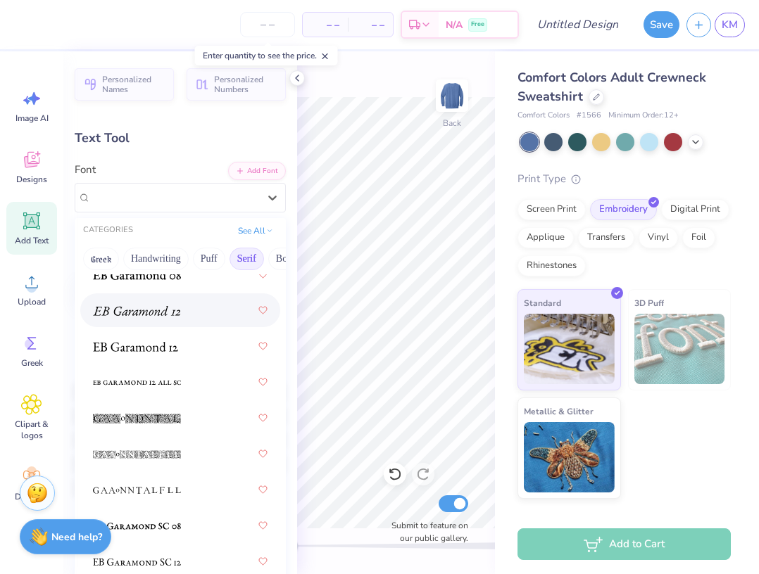
scroll to position [1267, 0]
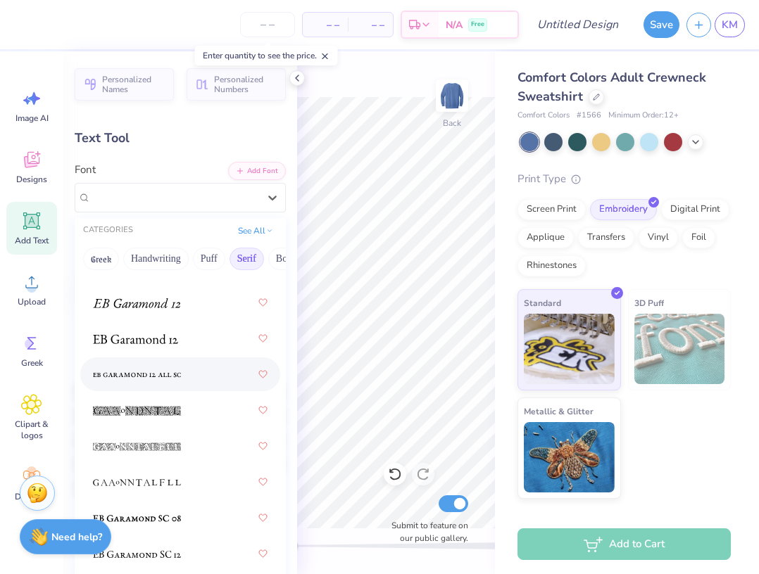
click at [158, 375] on img at bounding box center [137, 375] width 88 height 10
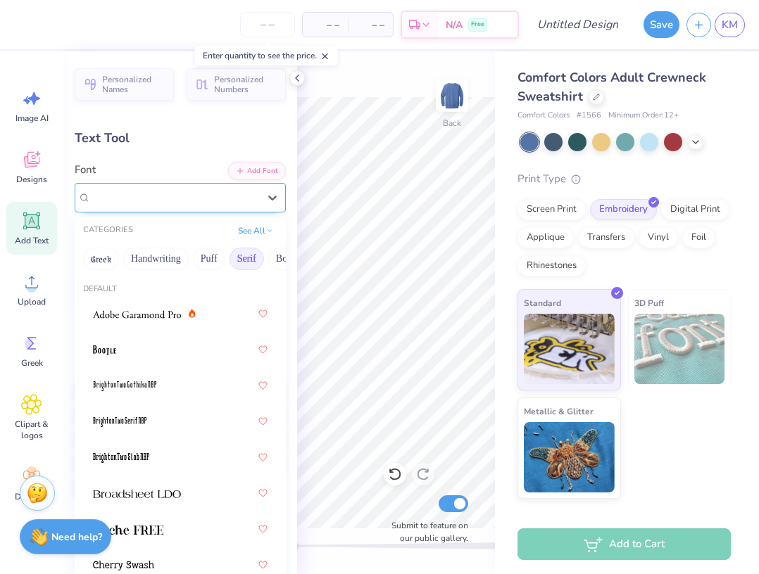
click at [178, 200] on div "EB Garamond 12 All SC Greek" at bounding box center [174, 197] width 170 height 22
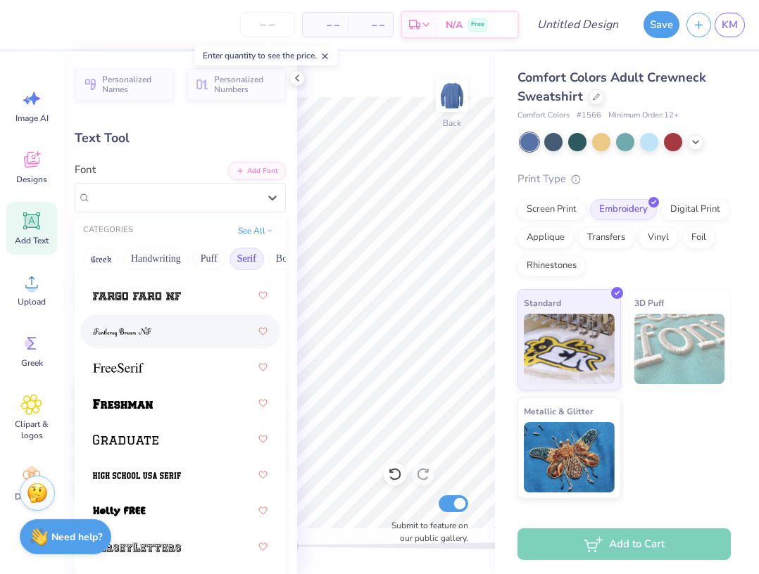
scroll to position [1647, 0]
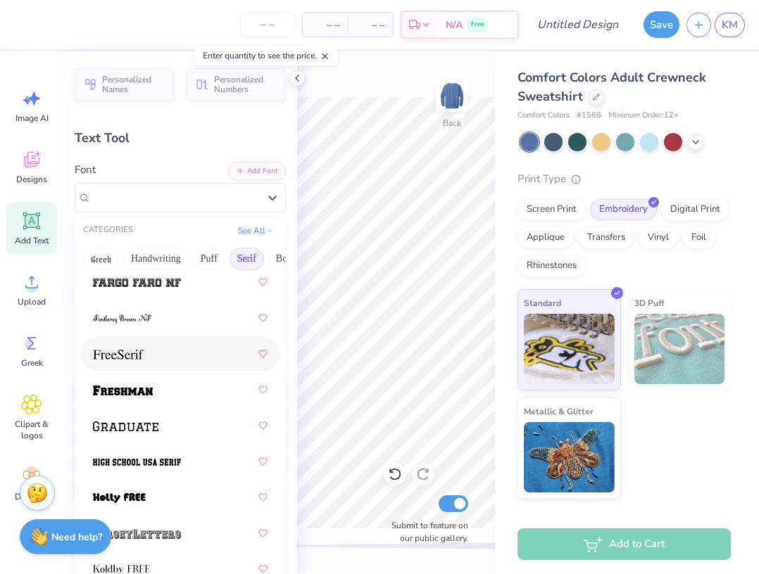
click at [179, 350] on div at bounding box center [180, 353] width 175 height 25
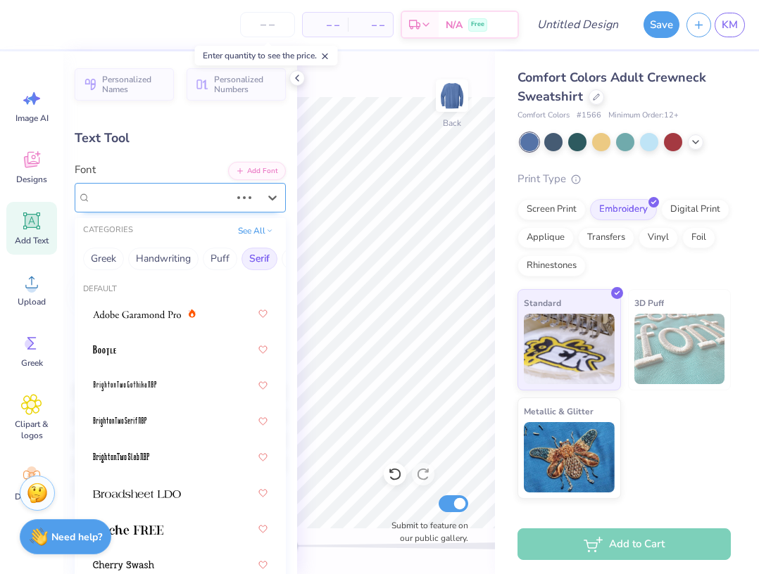
click at [172, 202] on div "EB Garamond 12 All SC Greek" at bounding box center [160, 197] width 142 height 22
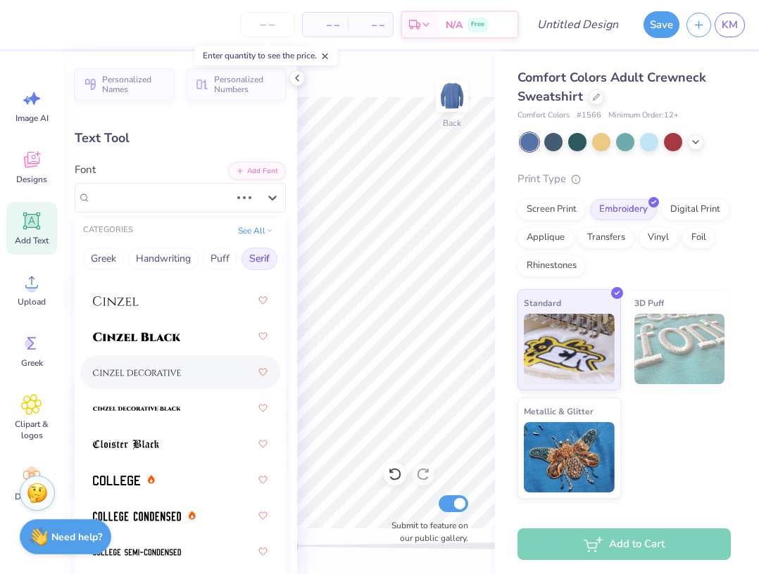
scroll to position [0, 0]
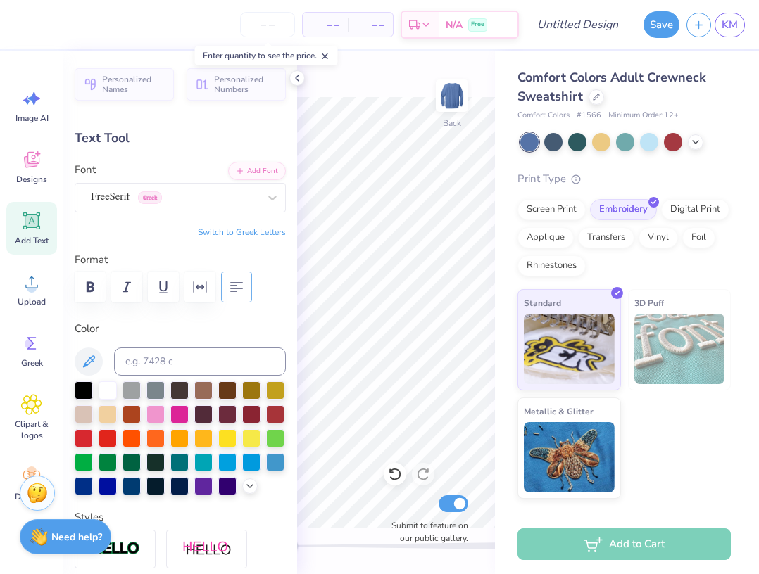
click at [246, 285] on button "button" at bounding box center [236, 287] width 31 height 31
type input "10.92"
type input "7.41"
type input "7.68"
type input "6.28"
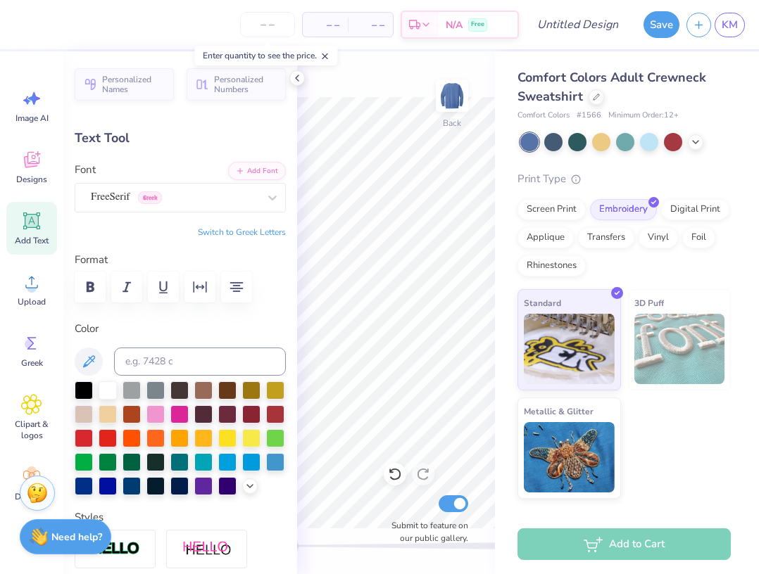
type input "4.26"
type input "7.54"
click at [243, 170] on line "button" at bounding box center [240, 170] width 5 height 0
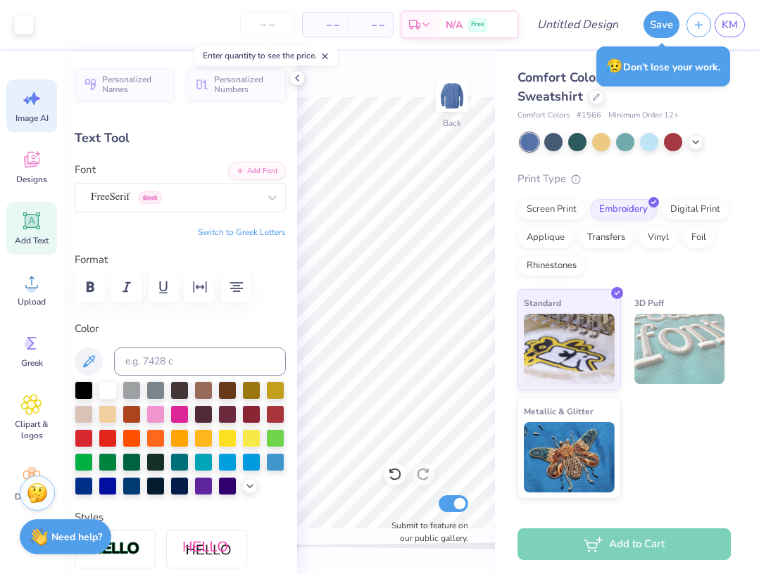
click at [33, 92] on icon at bounding box center [31, 98] width 21 height 21
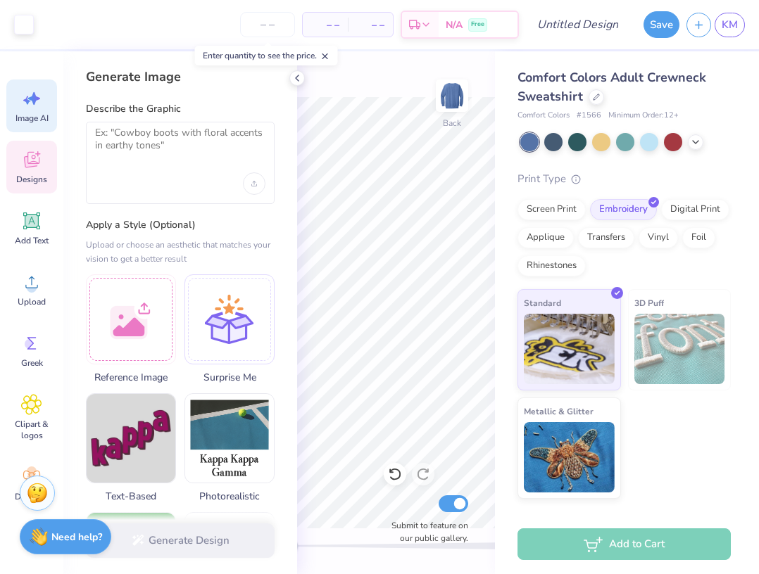
click at [33, 164] on icon at bounding box center [31, 161] width 13 height 11
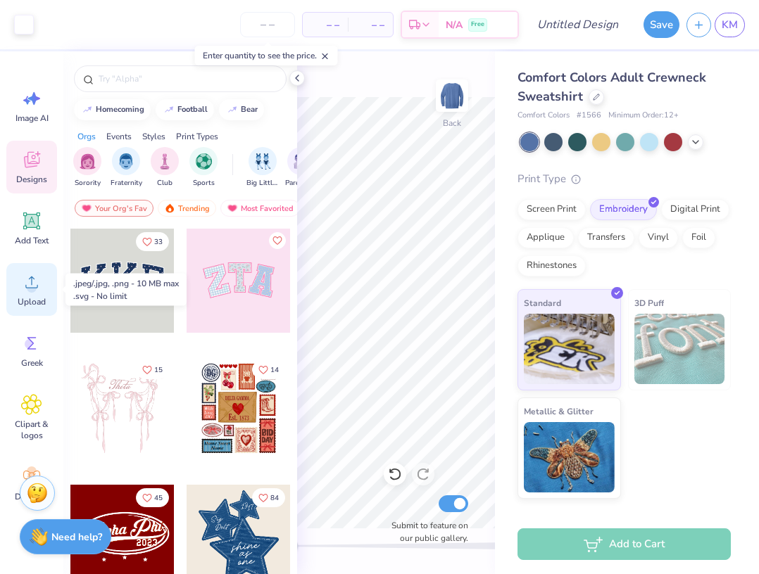
click at [37, 291] on icon at bounding box center [31, 282] width 21 height 21
